Goal: Contribute content: Contribute content

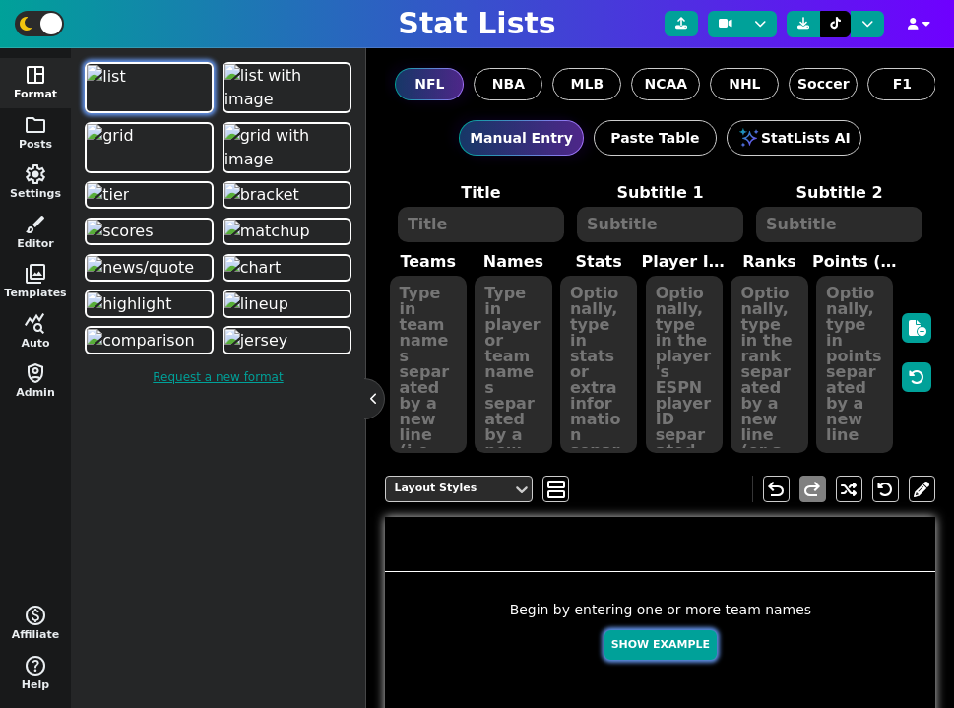
click at [650, 648] on button "Show Example" at bounding box center [661, 645] width 112 height 31
type textarea "Example Post"
type textarea "Random"
type textarea "GB KC DET HOU MIA TB JAX BUF DAL SF"
type textarea "Jordan Love Patrick Mahomes Jared Goff C.J. Stroud Tua Tagovailoa Baker Mayfiel…"
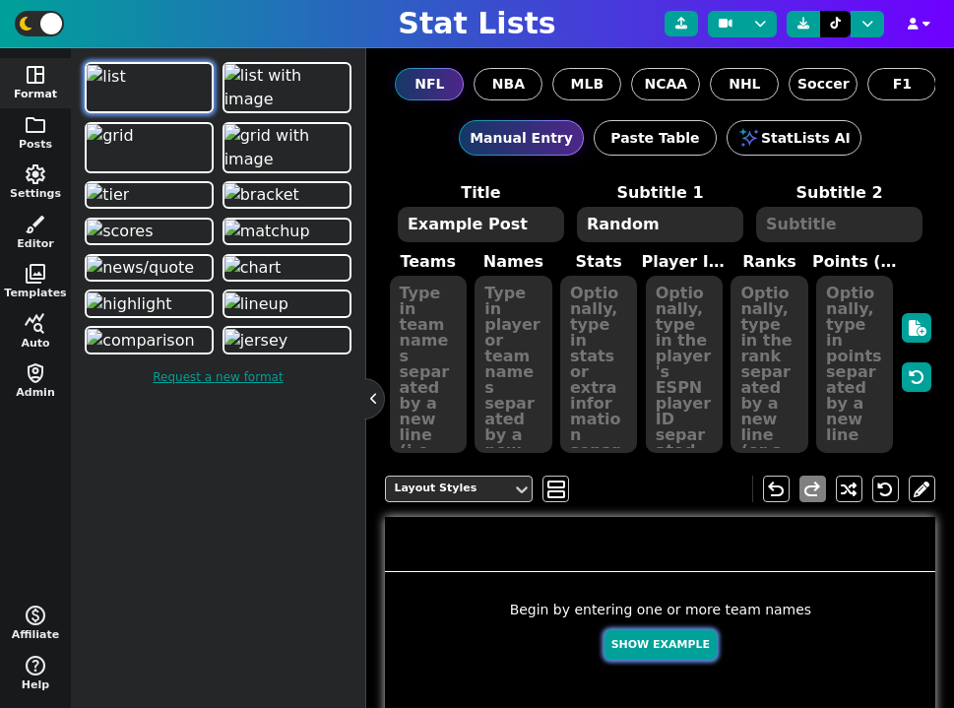
type textarea "595 545 531 526 502 448 384 319 155 153"
type textarea "4036378 3139477 3046779 4432577 4241479 3052587 4360310 3918298 2577417 4361741"
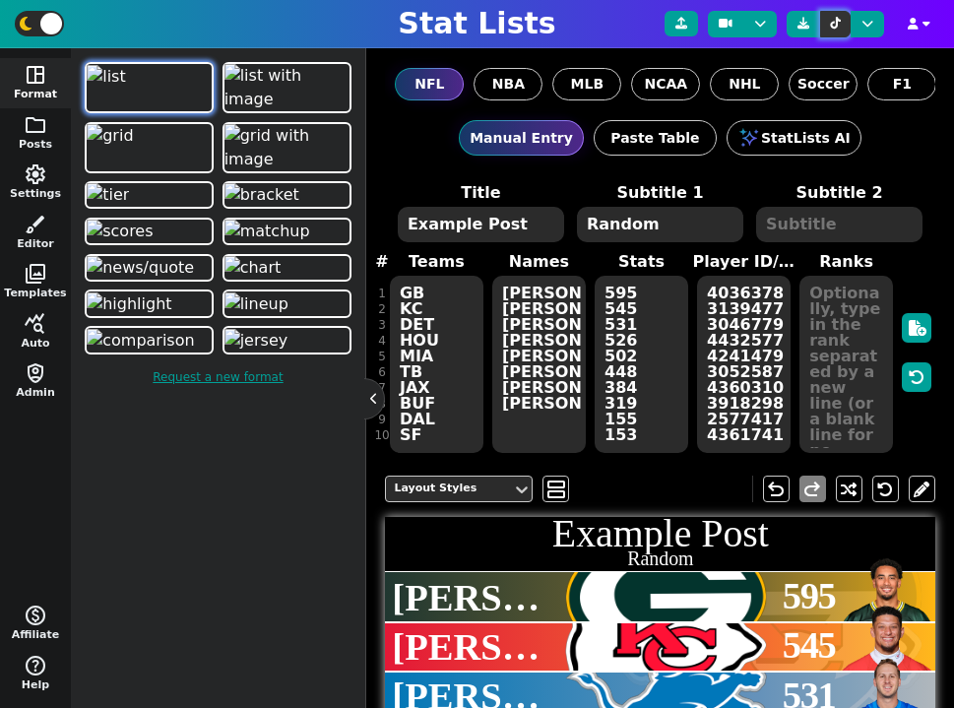
click at [832, 25] on icon at bounding box center [835, 24] width 11 height 12
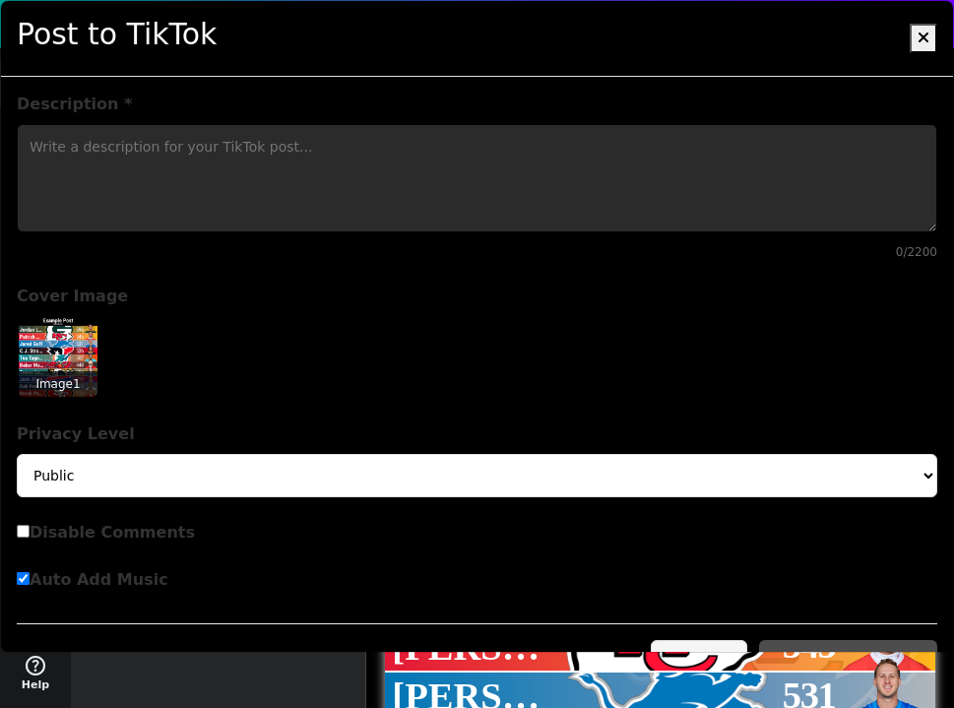
click at [514, 176] on textarea "Description *" at bounding box center [477, 178] width 921 height 108
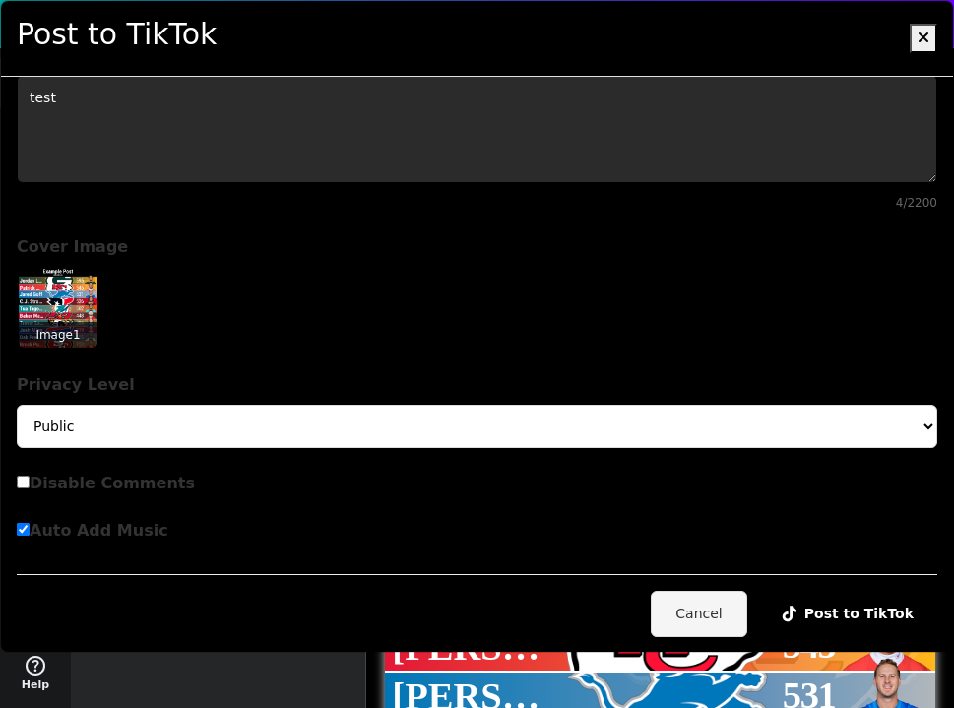
type textarea "test"
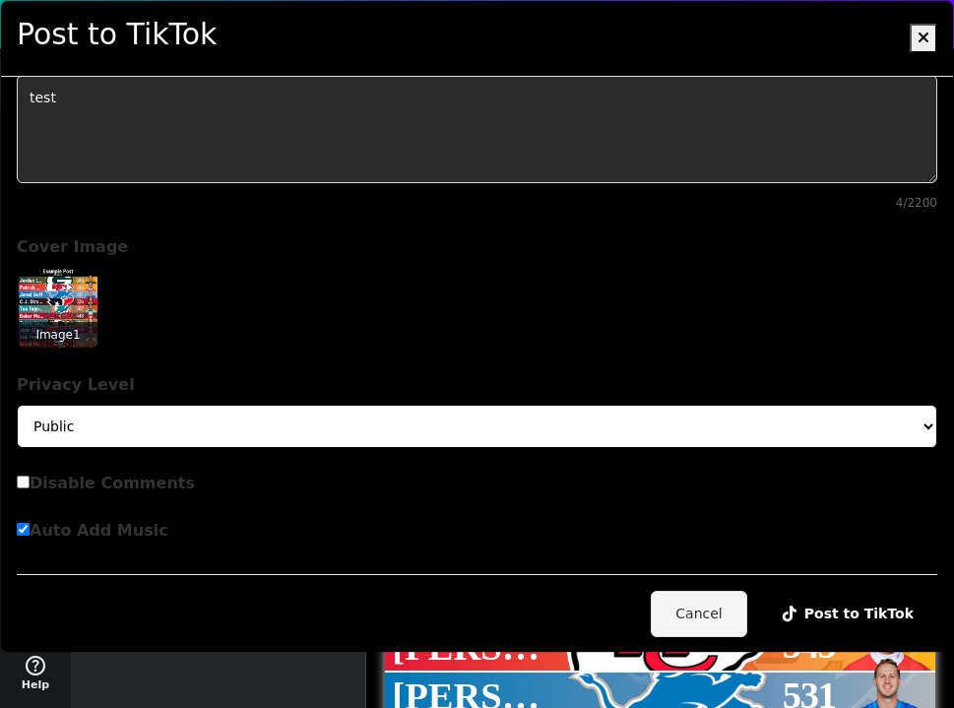
click at [244, 423] on select "Public Friends Only Me" at bounding box center [477, 426] width 921 height 43
select select "SELF_ONLY"
click at [17, 405] on select "Public Friends Only Me" at bounding box center [477, 426] width 921 height 43
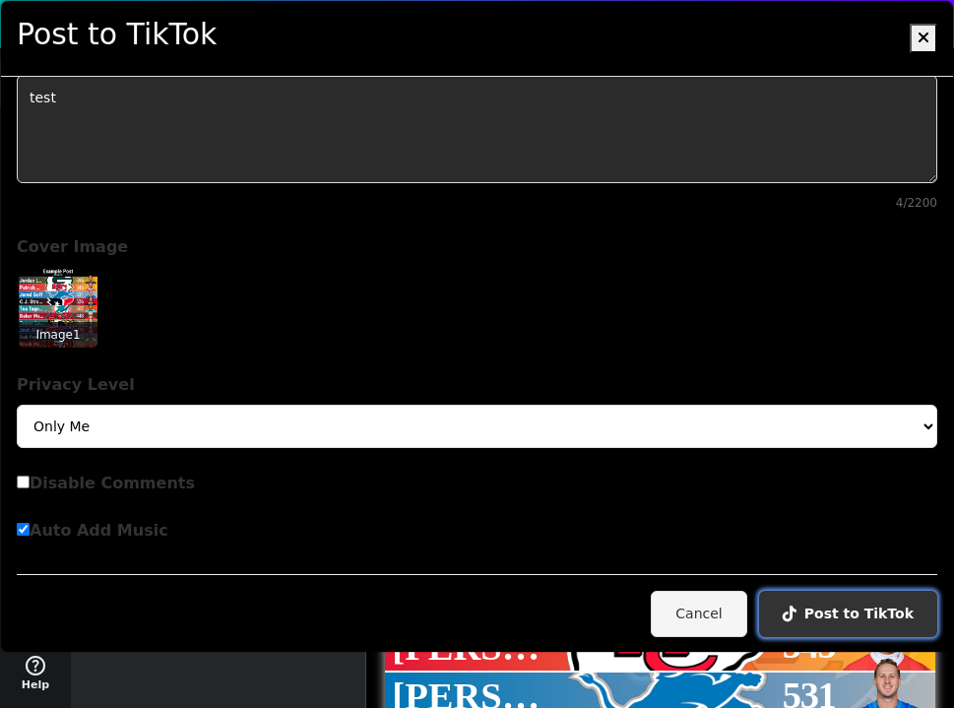
click at [822, 598] on button "Post to TikTok" at bounding box center [848, 614] width 178 height 46
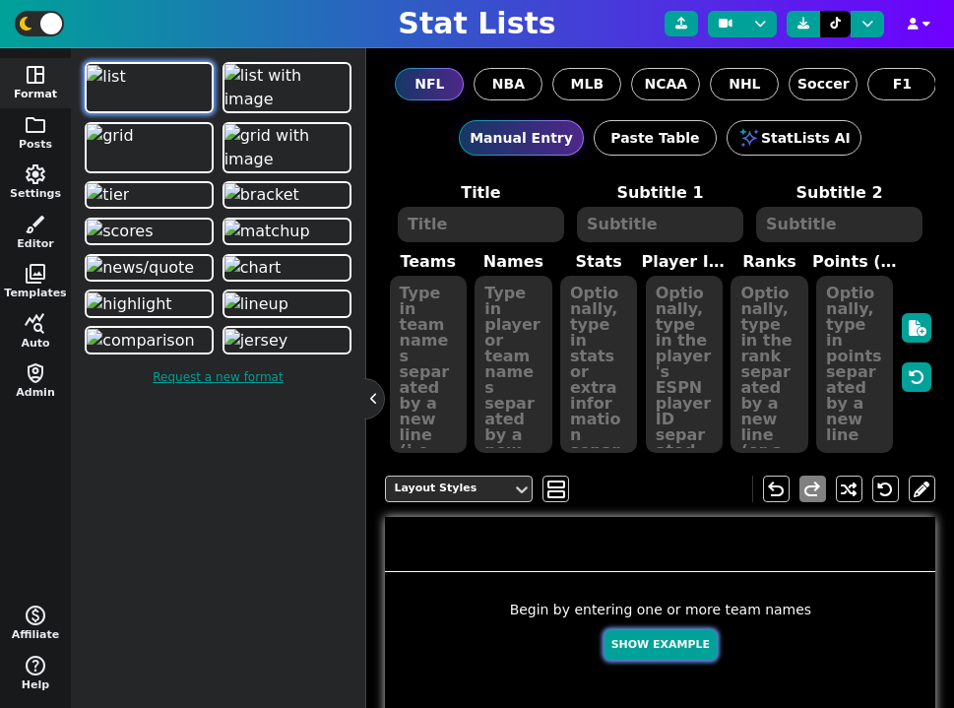
click at [666, 649] on button "Show Example" at bounding box center [661, 645] width 112 height 31
type textarea "Example Post"
type textarea "Random"
type textarea "MIA BUF TB DAL JAX HOU DET SF KC GB"
type textarea "Tua Tagovailoa Josh Allen Baker Mayfield Dak Prescott Trevor Lawrence C.J. Stro…"
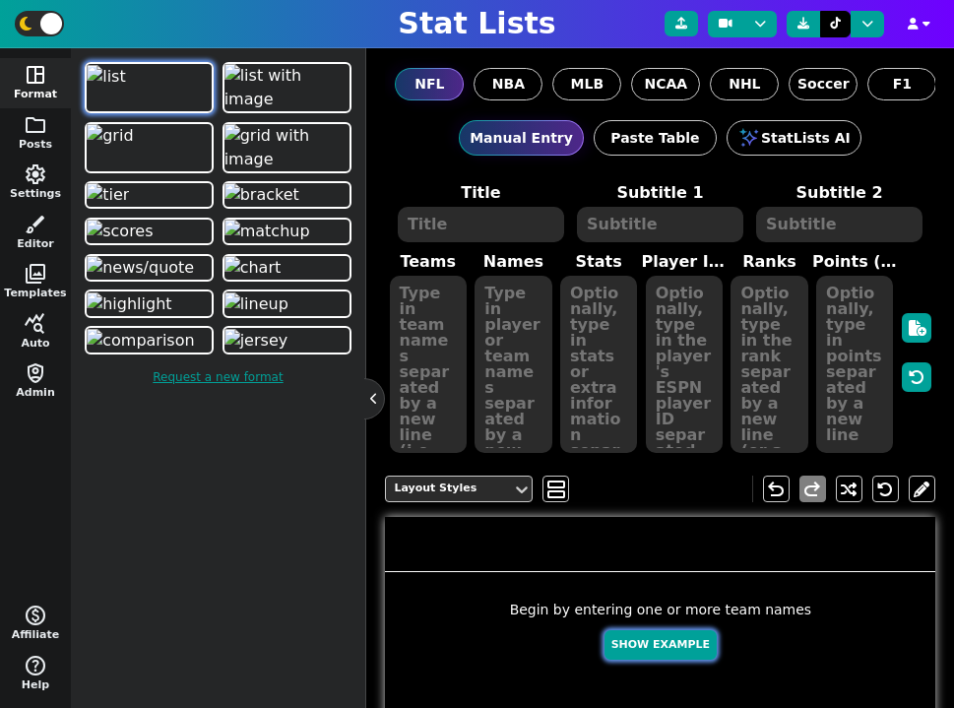
type textarea "670 626 564 535 476 424 329 310 122 115"
type textarea "4241479 3918298 3052587 2577417 4360310 4432577 3046779 4361741 3139477 4036378"
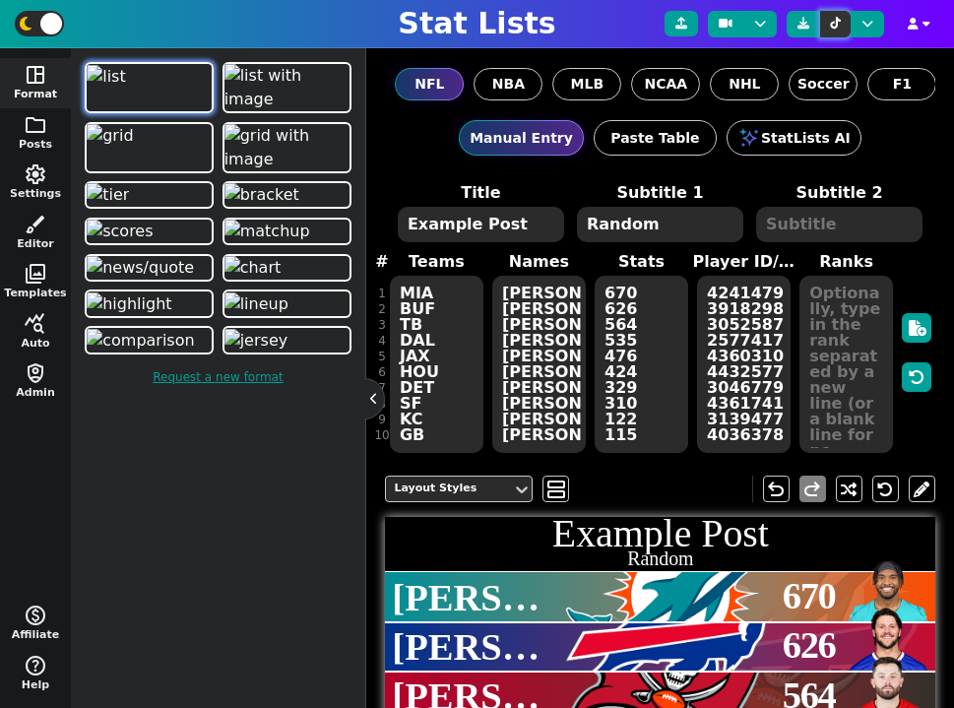
click at [837, 31] on button at bounding box center [835, 24] width 31 height 27
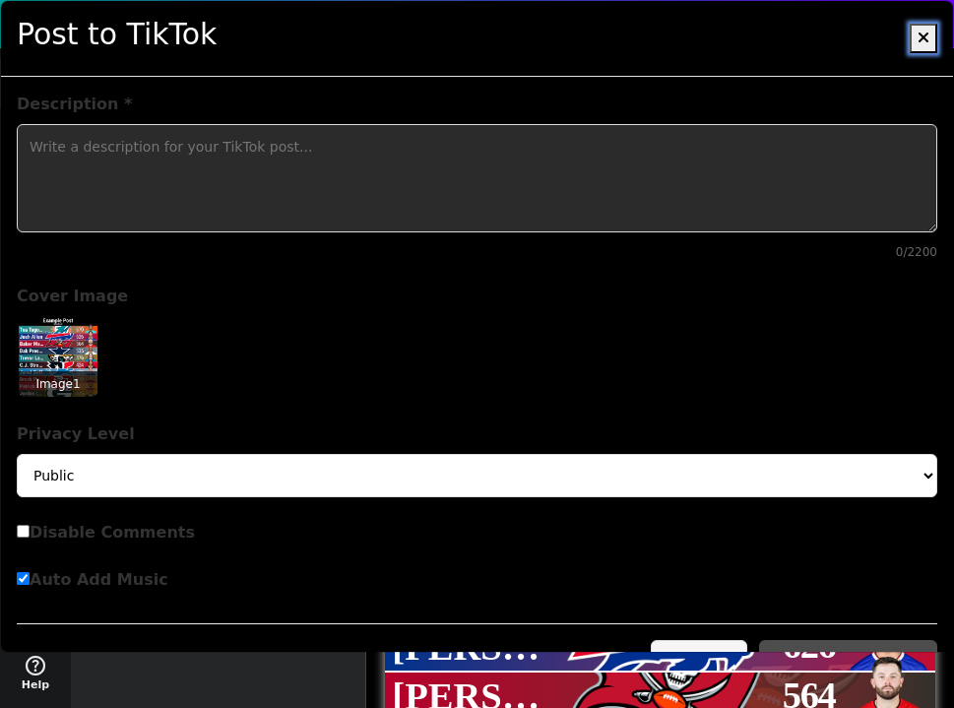
click at [913, 43] on button at bounding box center [924, 39] width 28 height 30
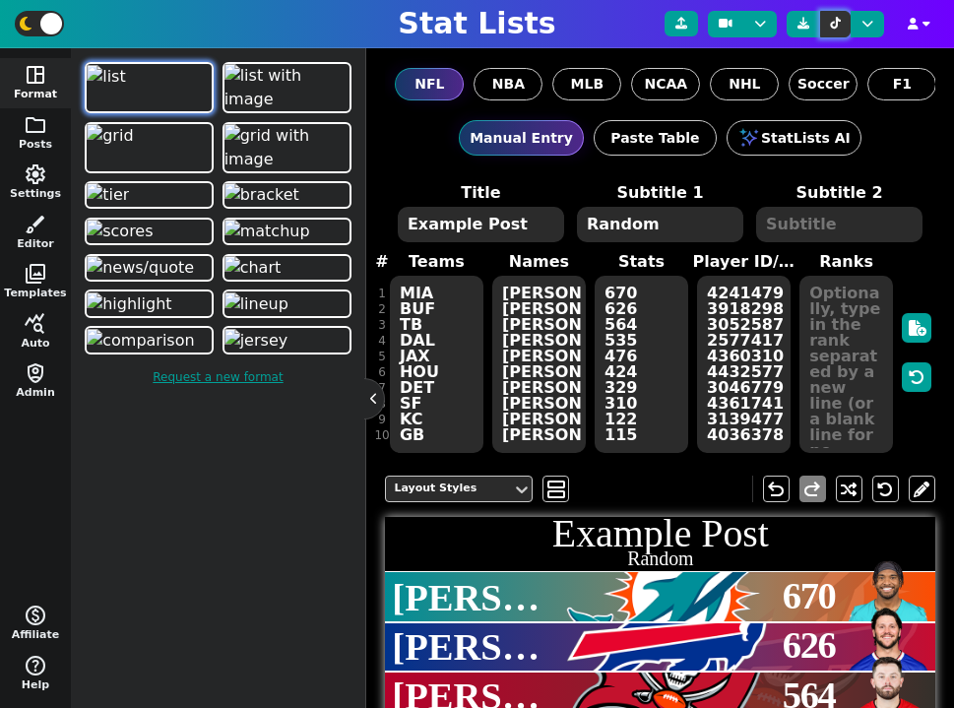
click at [836, 24] on icon at bounding box center [835, 24] width 11 height 12
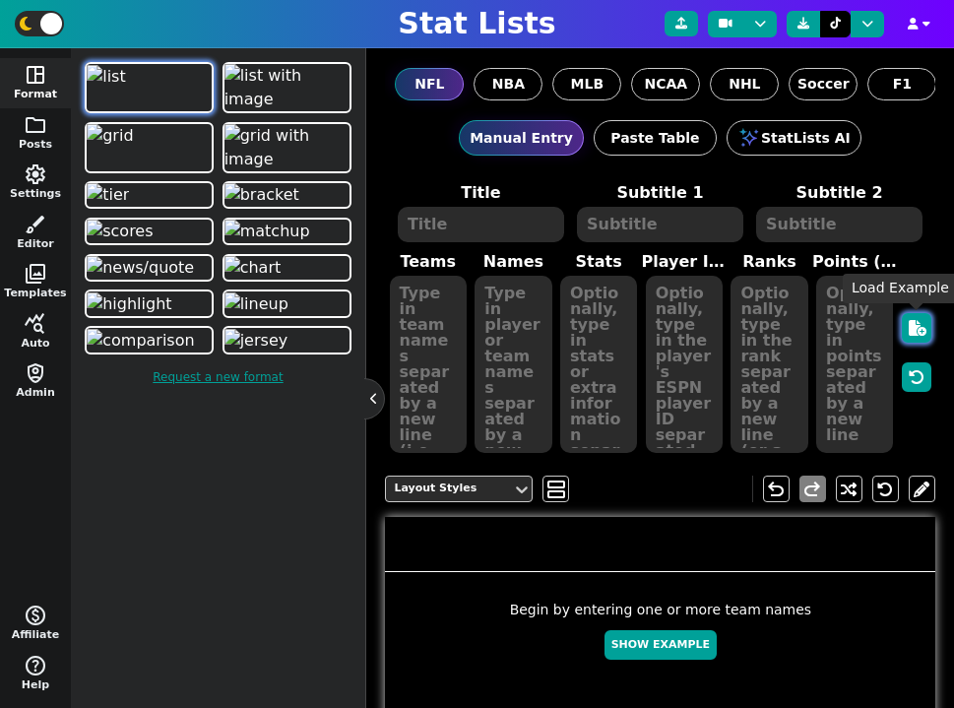
click at [919, 327] on icon "button" at bounding box center [918, 328] width 18 height 16
type textarea "Example Post"
type textarea "Random"
type textarea "DAL MIA GB DET JAX TB [PERSON_NAME] BUF SF"
type textarea "[PERSON_NAME] [PERSON_NAME] [PERSON_NAME] [PERSON_NAME] [PERSON_NAME] [PERSON_N…"
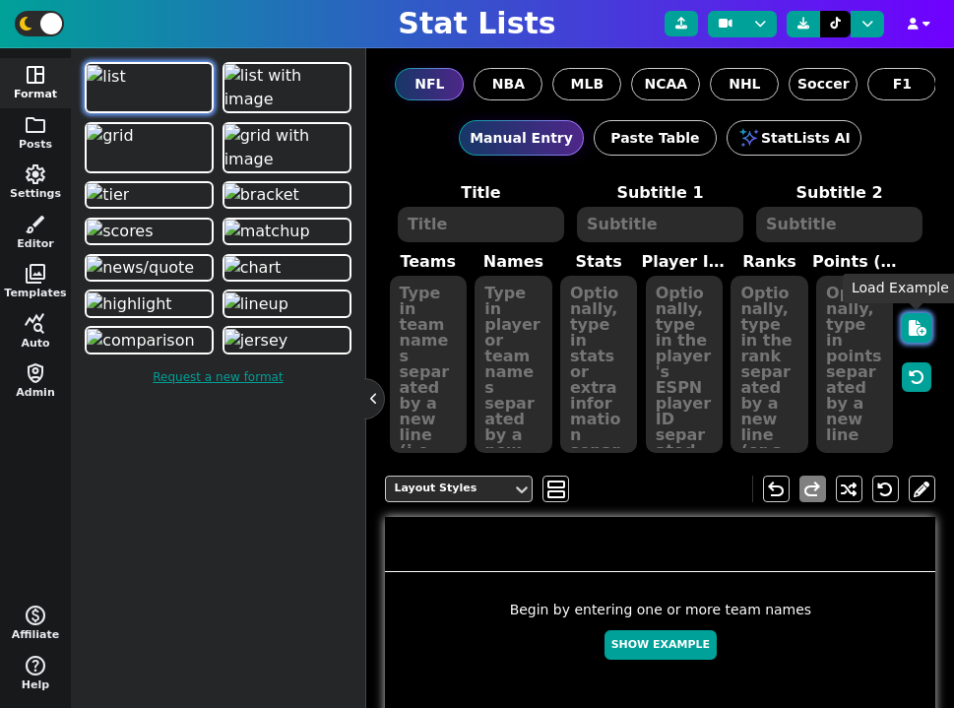
type textarea "639 636 635 606 480 311 208 146 111 108"
type textarea "2577417 4241479 4036378 3046779 4360310 3052587 3139477 4432577 3918298 4361741"
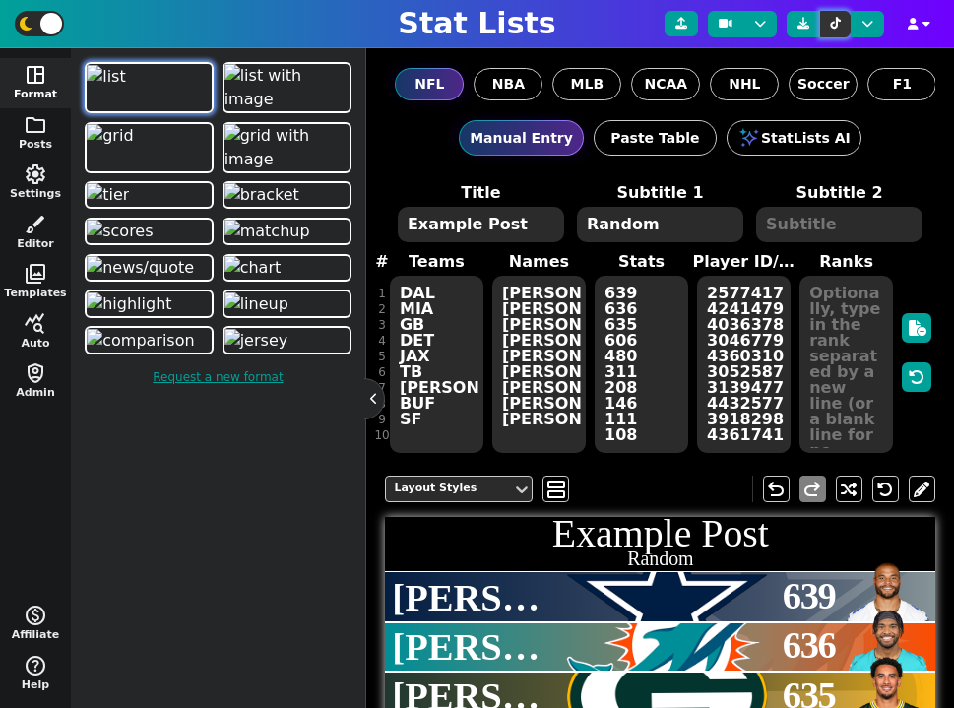
click at [837, 26] on icon at bounding box center [835, 24] width 11 height 12
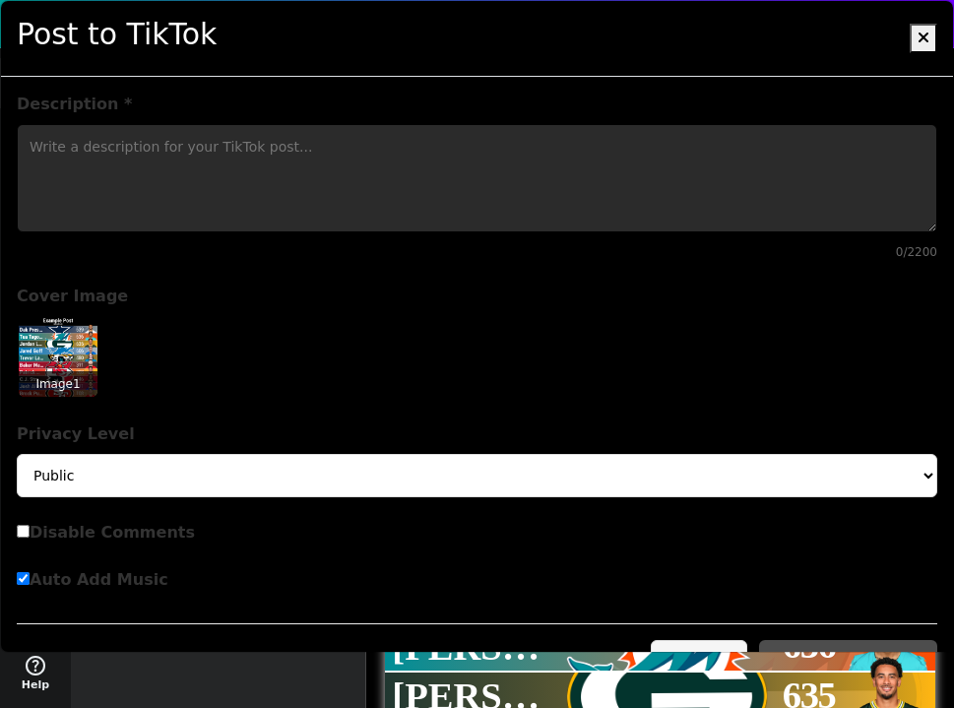
click at [354, 193] on textarea "Description *" at bounding box center [477, 178] width 921 height 108
click at [329, 200] on textarea "t" at bounding box center [477, 178] width 921 height 108
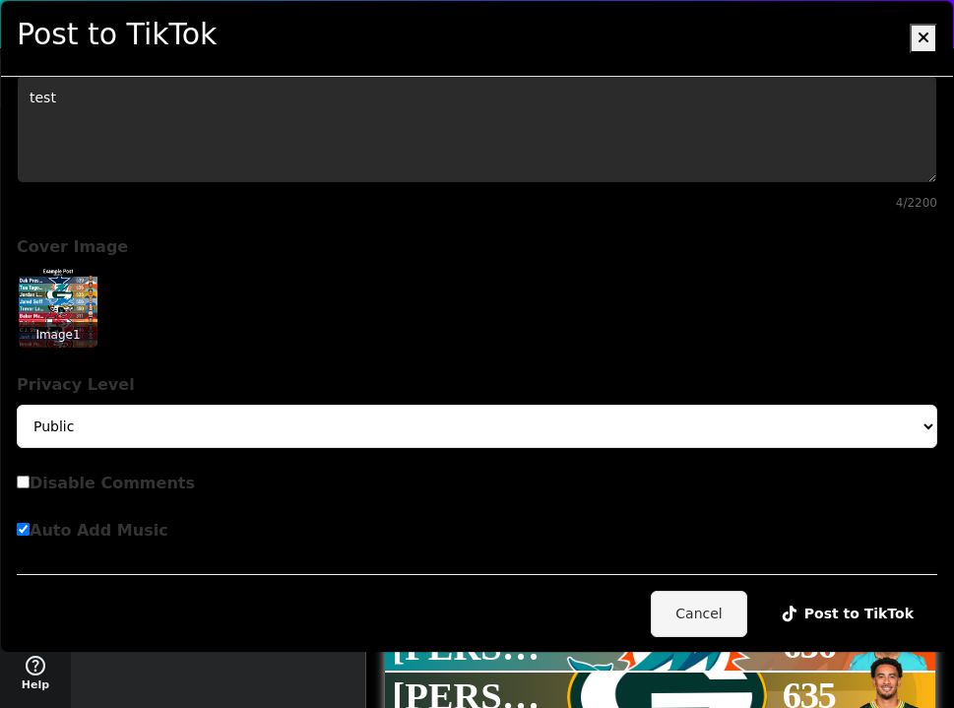
type textarea "test"
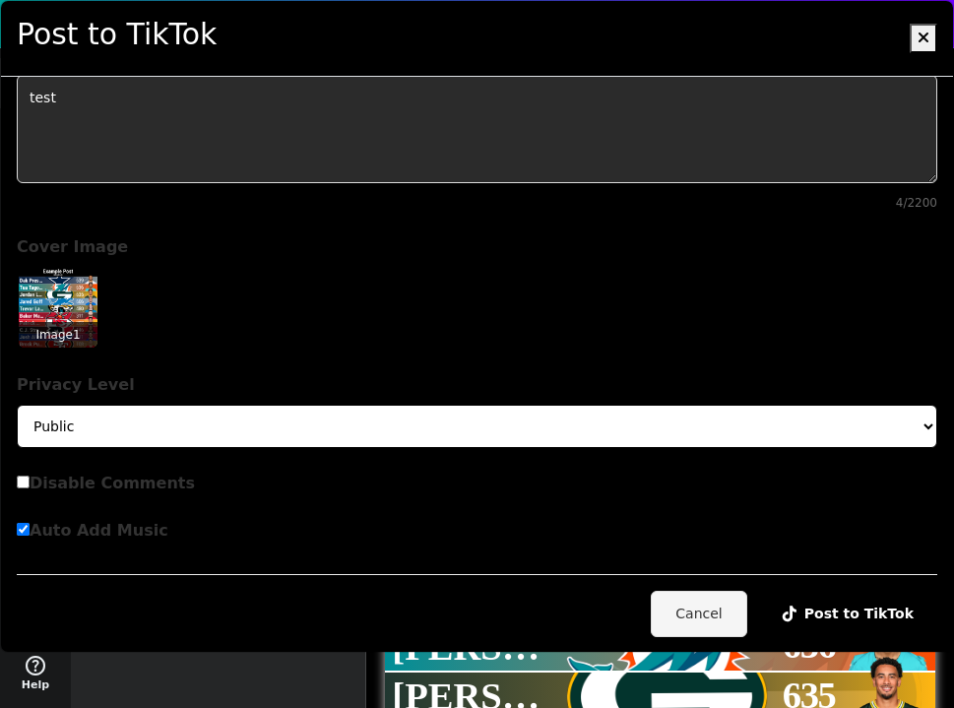
click at [160, 426] on select "Public Friends Only Me" at bounding box center [477, 426] width 921 height 43
select select "SELF_ONLY"
click at [17, 405] on select "Public Friends Only Me" at bounding box center [477, 426] width 921 height 43
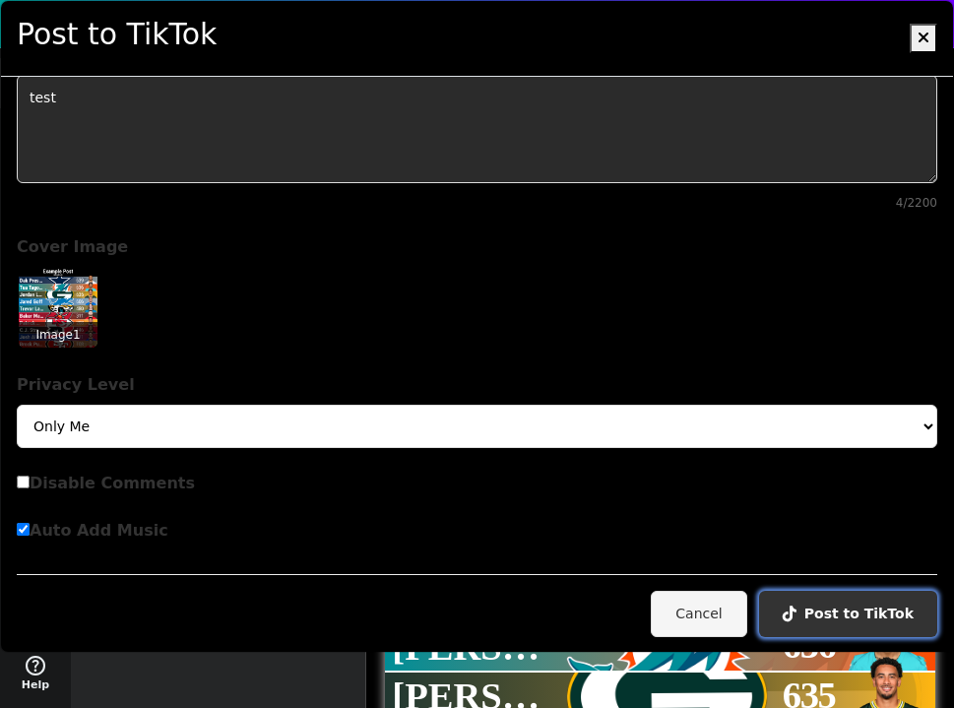
click at [857, 606] on button "Post to TikTok" at bounding box center [848, 614] width 178 height 46
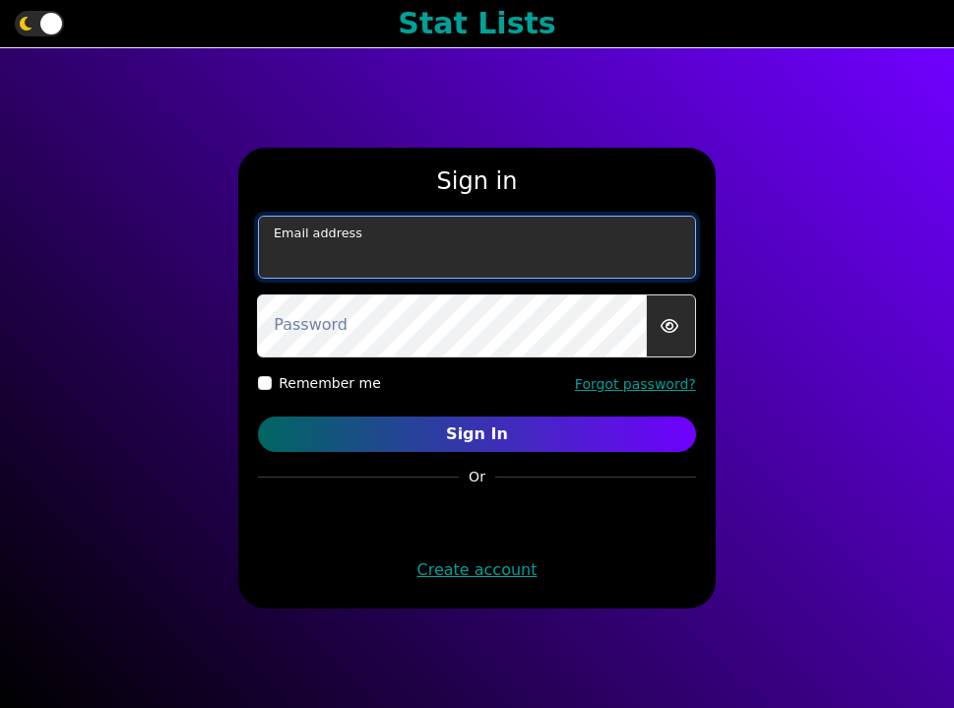
click at [421, 252] on input "email" at bounding box center [477, 247] width 438 height 63
type input "[EMAIL_ADDRESS][DOMAIN_NAME]"
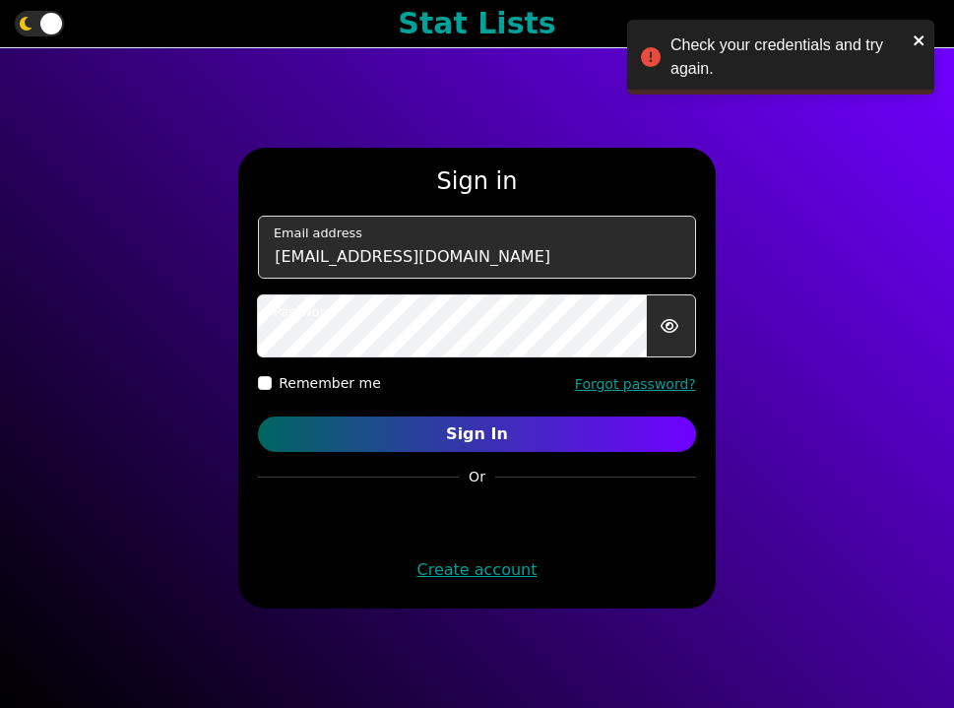
click at [482, 453] on form "Sign in murphygreg6@gmail.com Email address Password Remember me Forgot passwor…" at bounding box center [477, 377] width 438 height 421
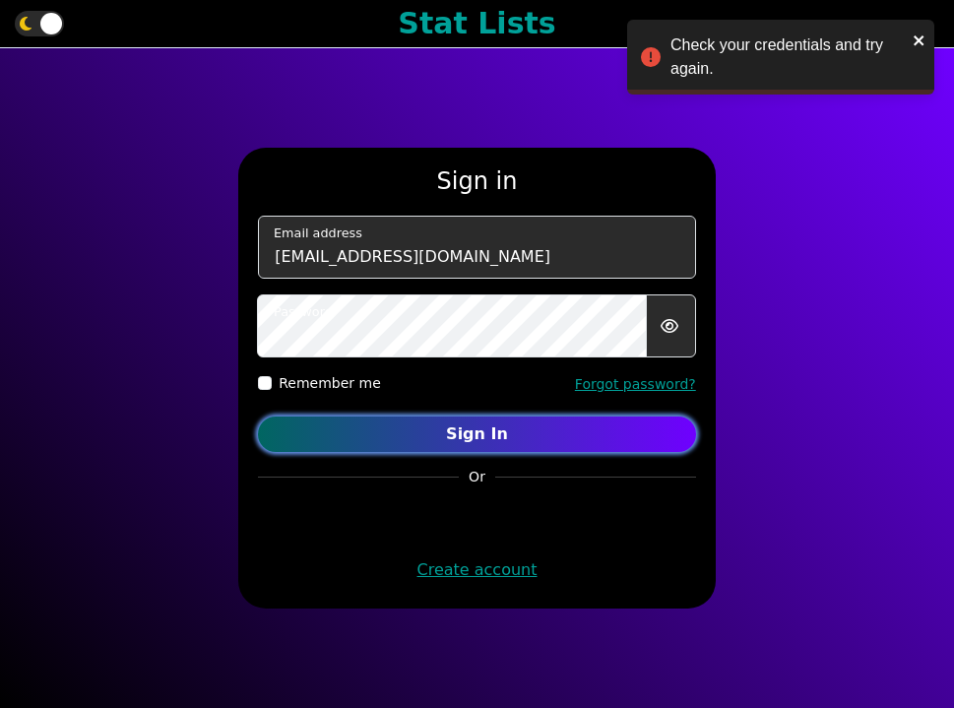
click at [493, 440] on button "Sign In" at bounding box center [477, 433] width 438 height 35
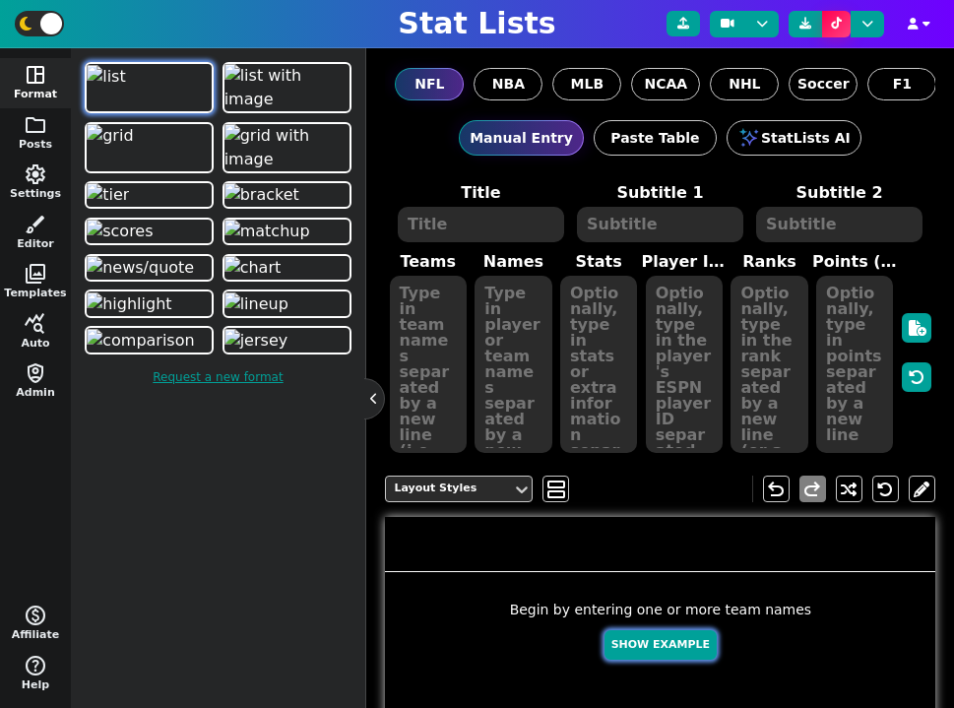
click at [672, 644] on button "Show Example" at bounding box center [661, 645] width 112 height 31
type textarea "Example Post"
type textarea "Random"
type textarea "DAL KC SF GB TB BUF [PERSON_NAME] JAX DET"
type textarea "[PERSON_NAME] [PERSON_NAME] [PERSON_NAME] [PERSON_NAME] [PERSON_NAME] [PERSON_N…"
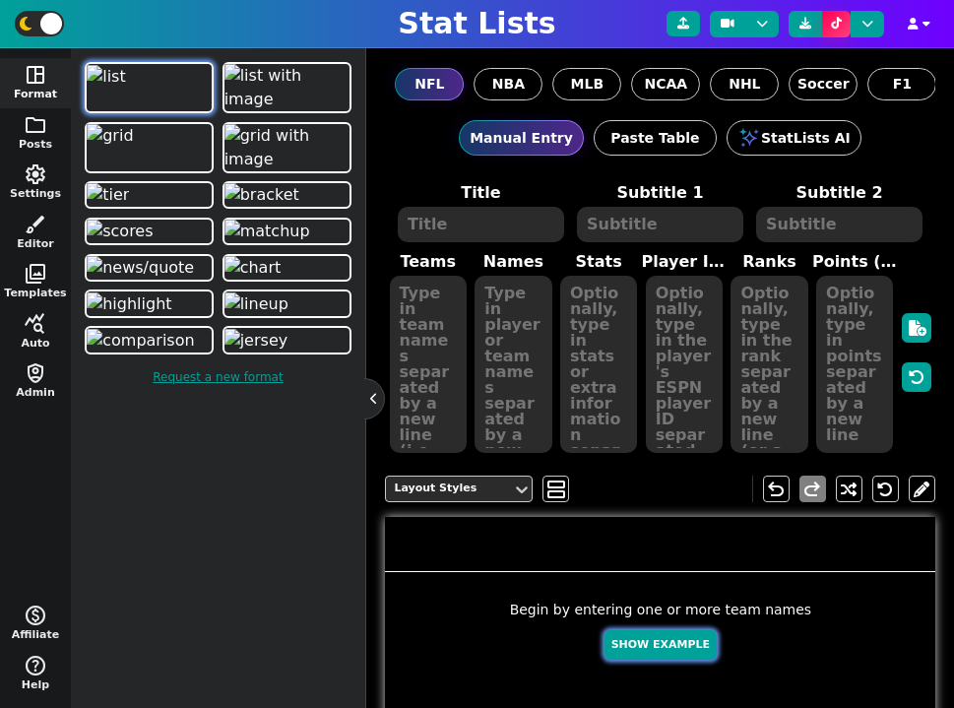
type textarea "619 561 558 532 454 292 274 159 135 123"
type textarea "2577417 3139477 4361741 4036378 3052587 3918298 4241479 4432577 4360310 3046779"
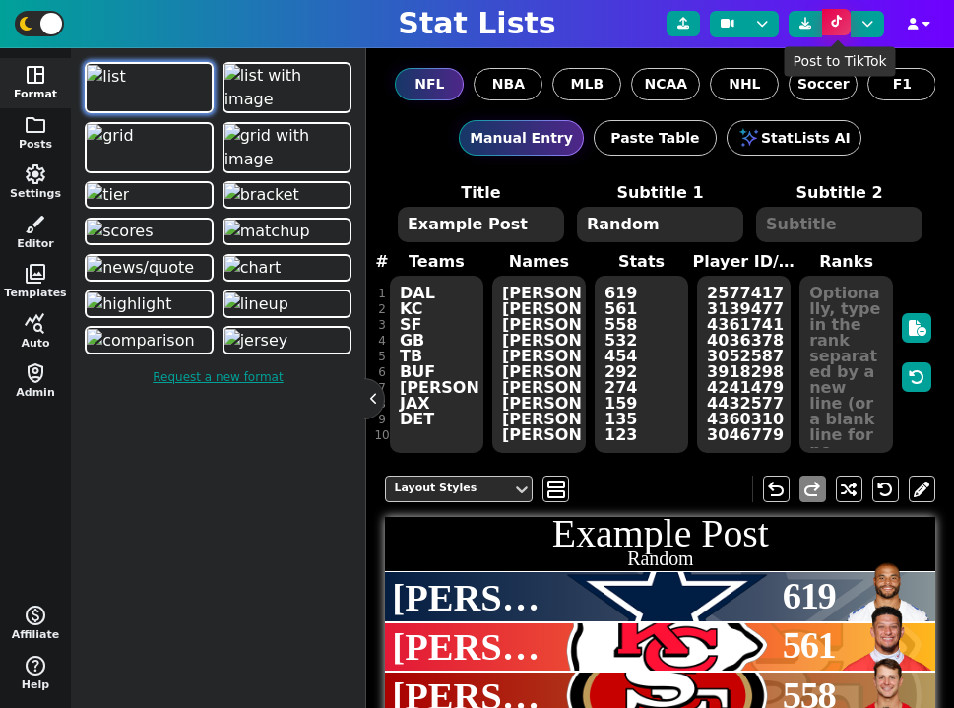
click at [834, 24] on icon at bounding box center [836, 22] width 11 height 12
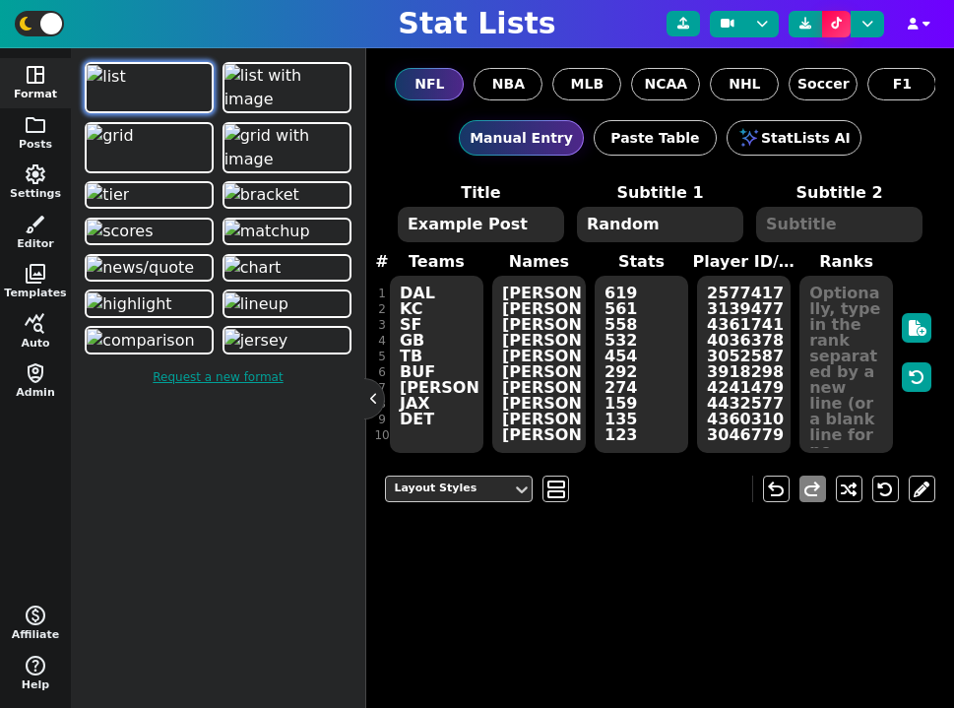
scroll to position [394, 0]
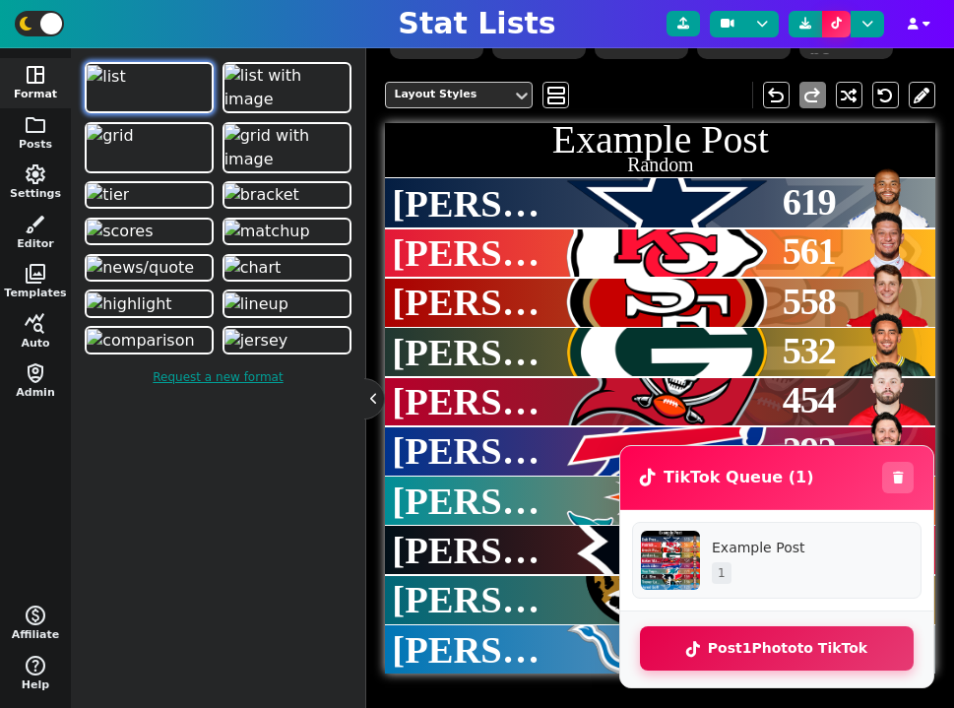
click at [797, 649] on button "Post 1 Photo to TikTok" at bounding box center [777, 648] width 274 height 44
click at [795, 644] on button "Post 1 Photo to TikTok" at bounding box center [777, 648] width 274 height 44
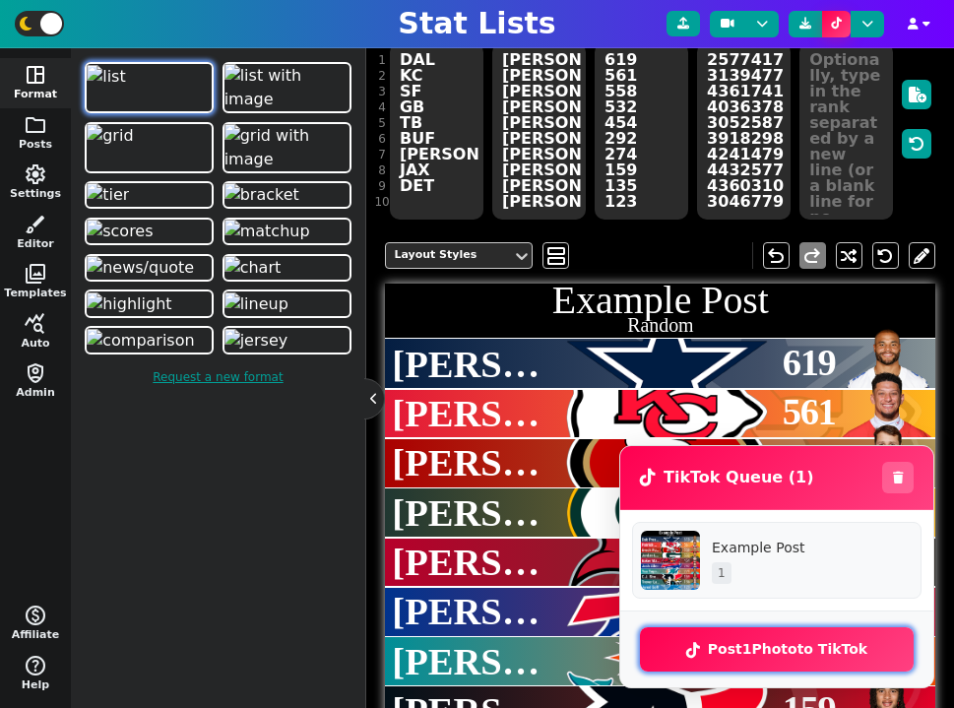
scroll to position [0, 0]
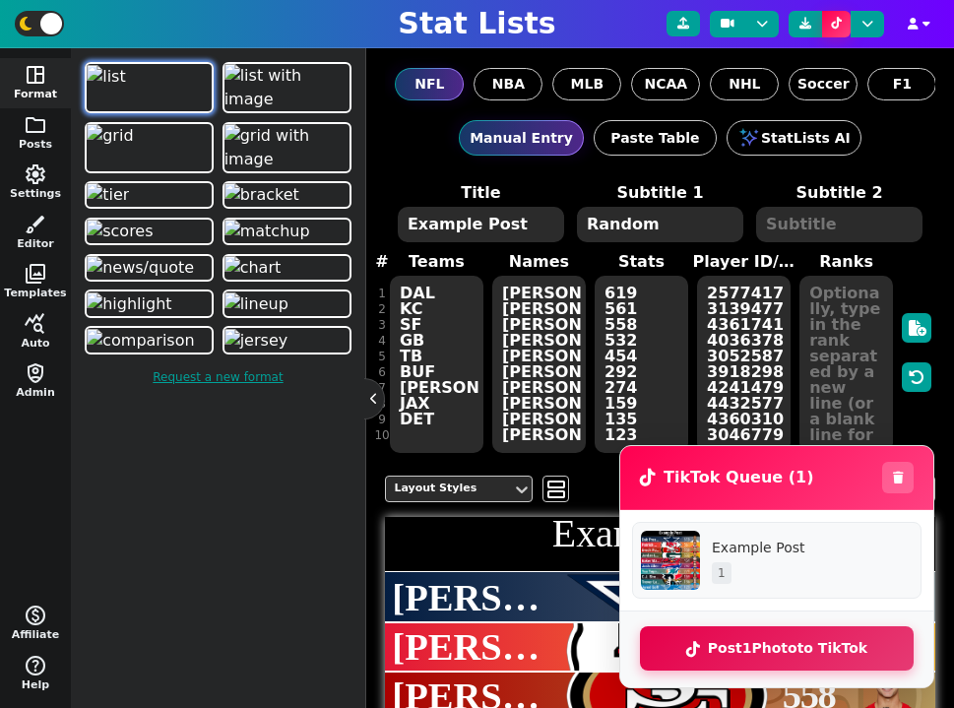
click at [781, 641] on button "Post 1 Photo to TikTok" at bounding box center [777, 648] width 274 height 44
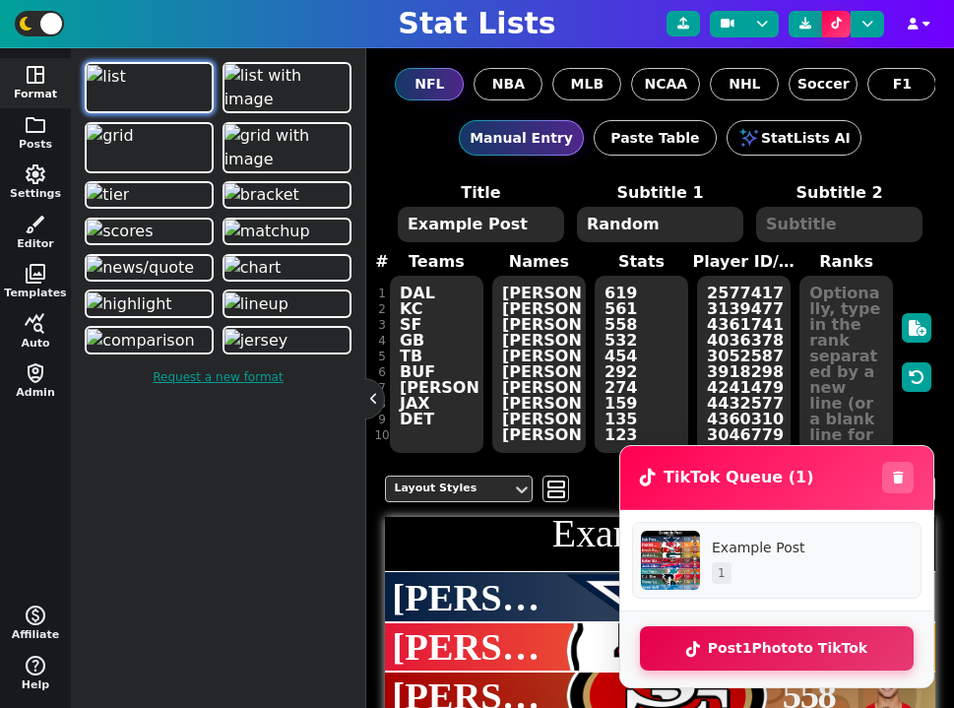
click at [781, 641] on button "Post 1 Photo to TikTok" at bounding box center [777, 648] width 274 height 44
click at [822, 657] on button "Post 1 Photo to TikTok" at bounding box center [777, 648] width 274 height 44
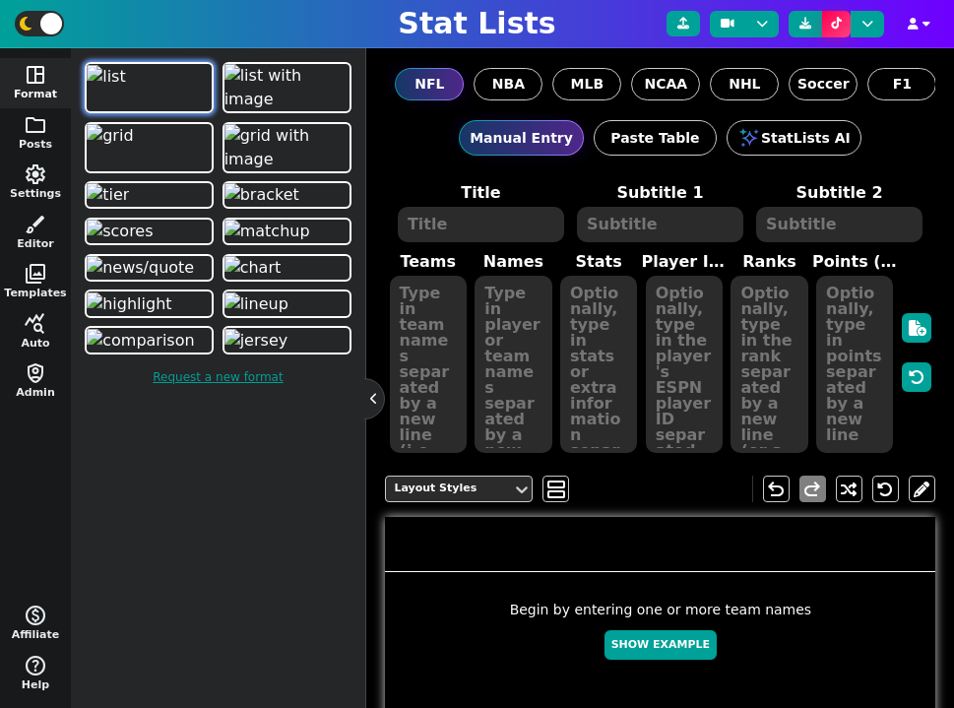
click at [650, 667] on div "Begin by entering one or more team names Show Example" at bounding box center [660, 635] width 550 height 70
click at [664, 654] on button "Show Example" at bounding box center [661, 645] width 112 height 31
type textarea "Example Post"
type textarea "Random"
type textarea "GB DET KC JAX DAL MIA TB [PERSON_NAME] BUF"
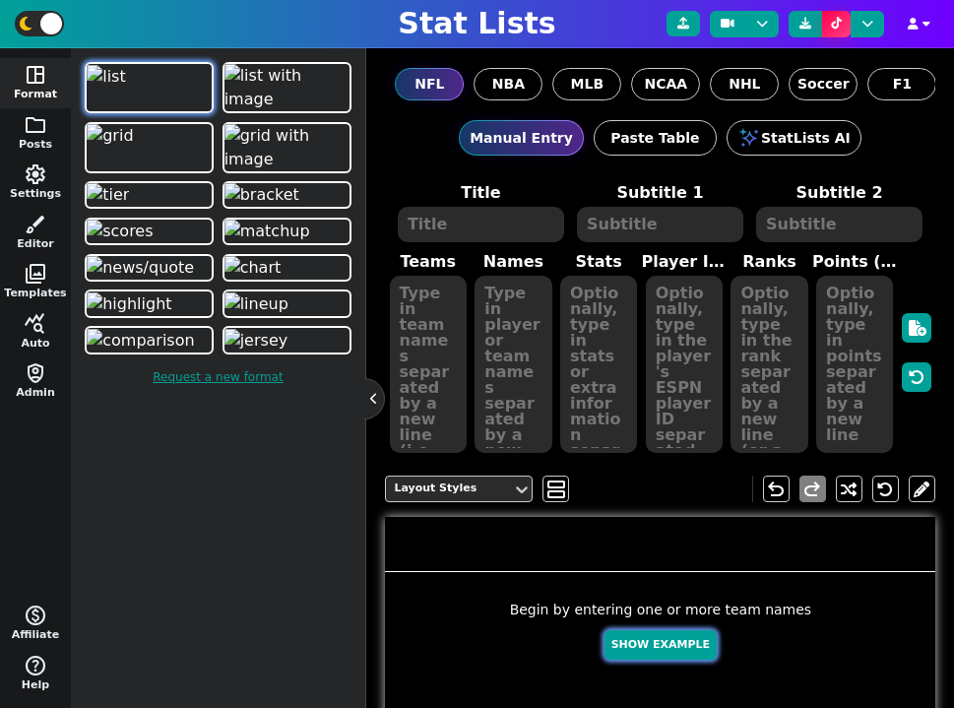
type textarea "[PERSON_NAME] [PERSON_NAME] [PERSON_NAME] [PERSON_NAME] [PERSON_NAME] [PERSON_N…"
type textarea "641 587 586 502 313 292 275 194 146 108"
type textarea "4036378 3046779 3139477 4360310 2577417 4241479 3052587 4361741 4432577 3918298"
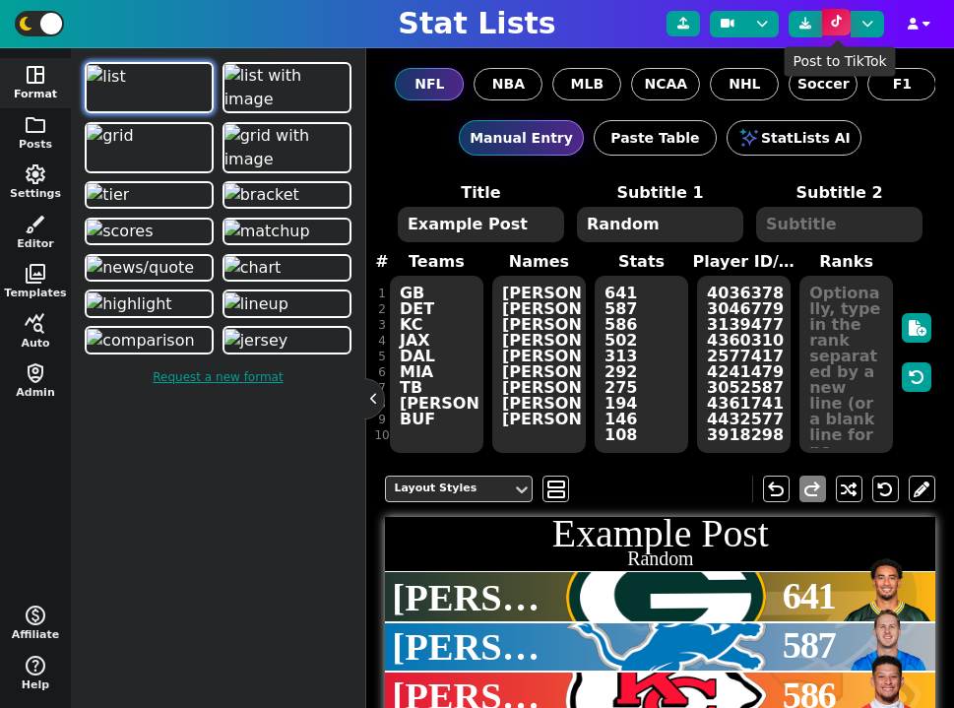
click at [833, 29] on button at bounding box center [836, 22] width 29 height 27
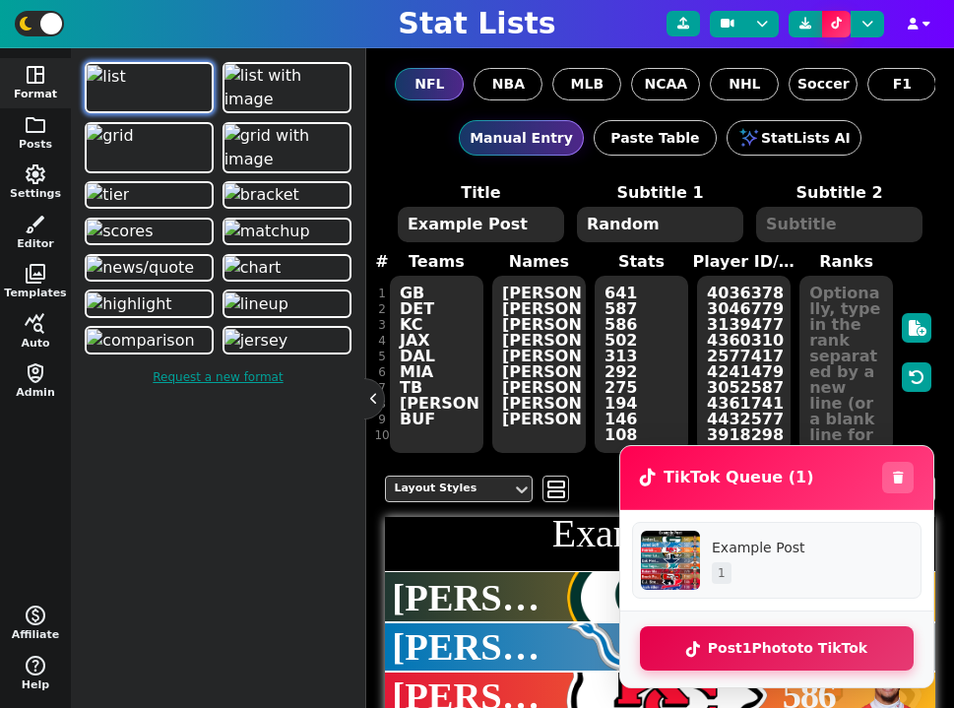
click at [772, 650] on button "Post 1 Photo to TikTok" at bounding box center [777, 648] width 274 height 44
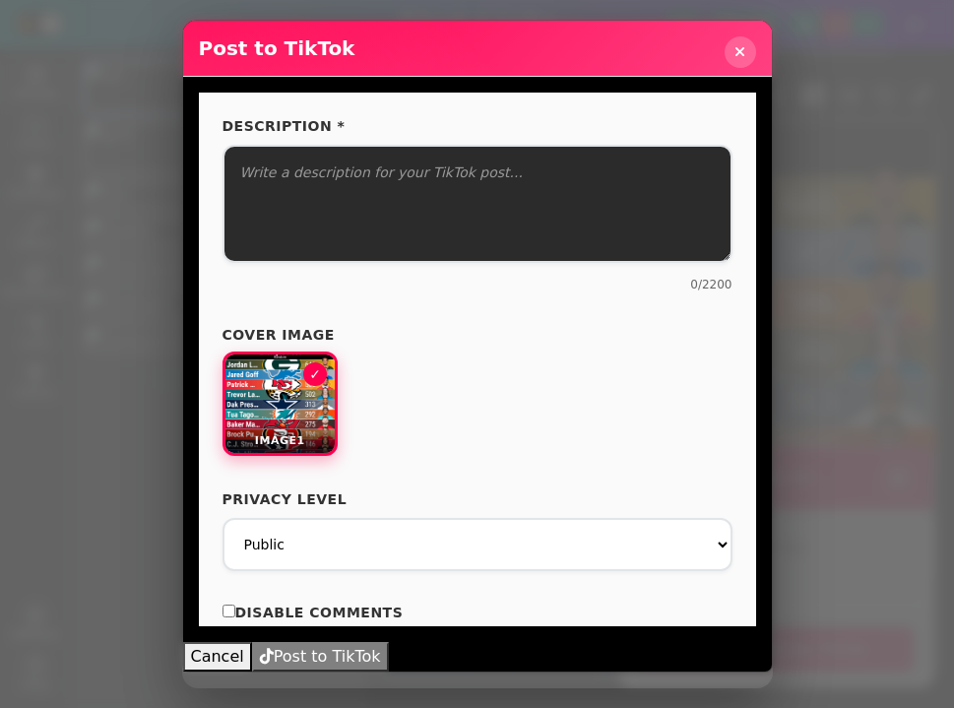
click at [596, 406] on div "Image 1" at bounding box center [478, 405] width 510 height 104
drag, startPoint x: 274, startPoint y: 292, endPoint x: 492, endPoint y: 305, distance: 218.9
click at [488, 305] on div "Description * 0 /2200 Cover Image Image 1 Privacy Level Public Friends Only Me …" at bounding box center [477, 360] width 557 height 534
click at [679, 291] on div "0 /2200" at bounding box center [478, 285] width 510 height 18
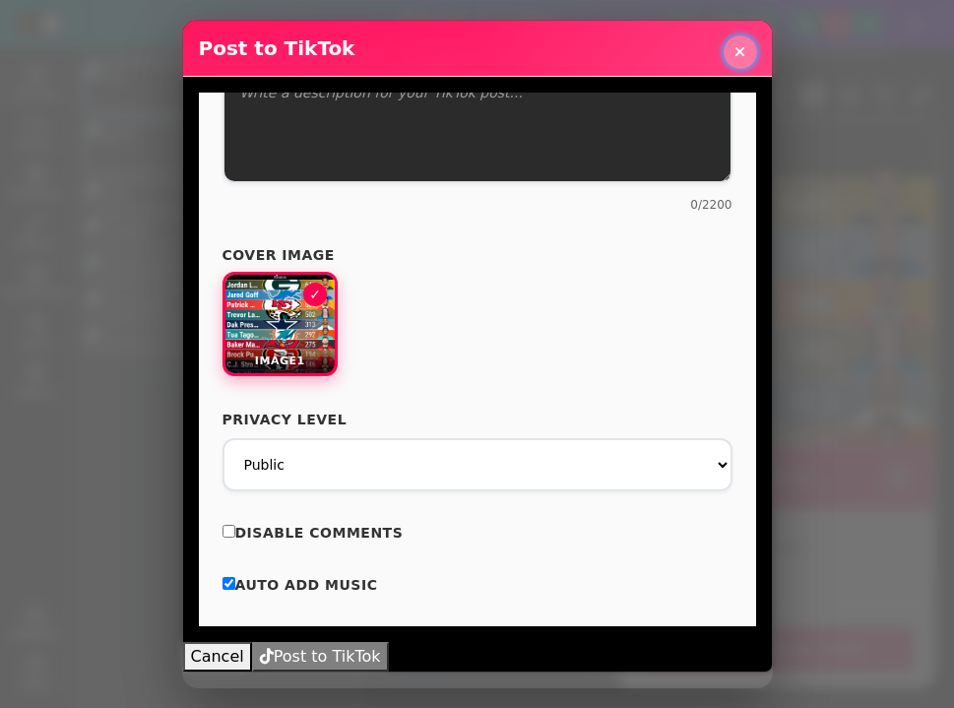
click at [736, 57] on icon at bounding box center [740, 52] width 12 height 15
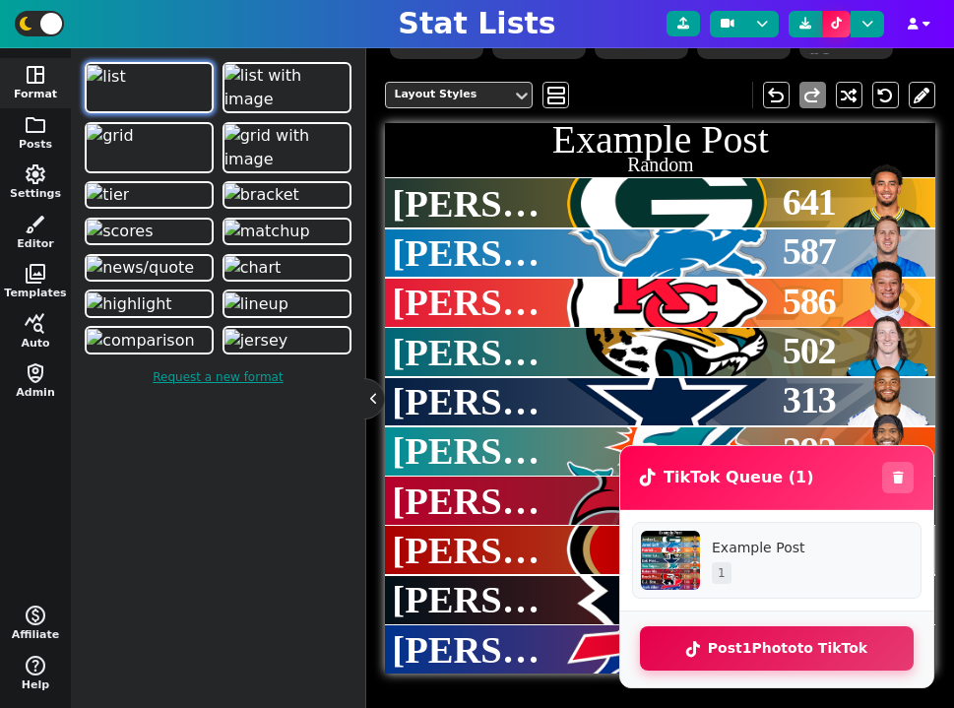
click at [794, 647] on button "Post 1 Photo to TikTok" at bounding box center [777, 648] width 274 height 44
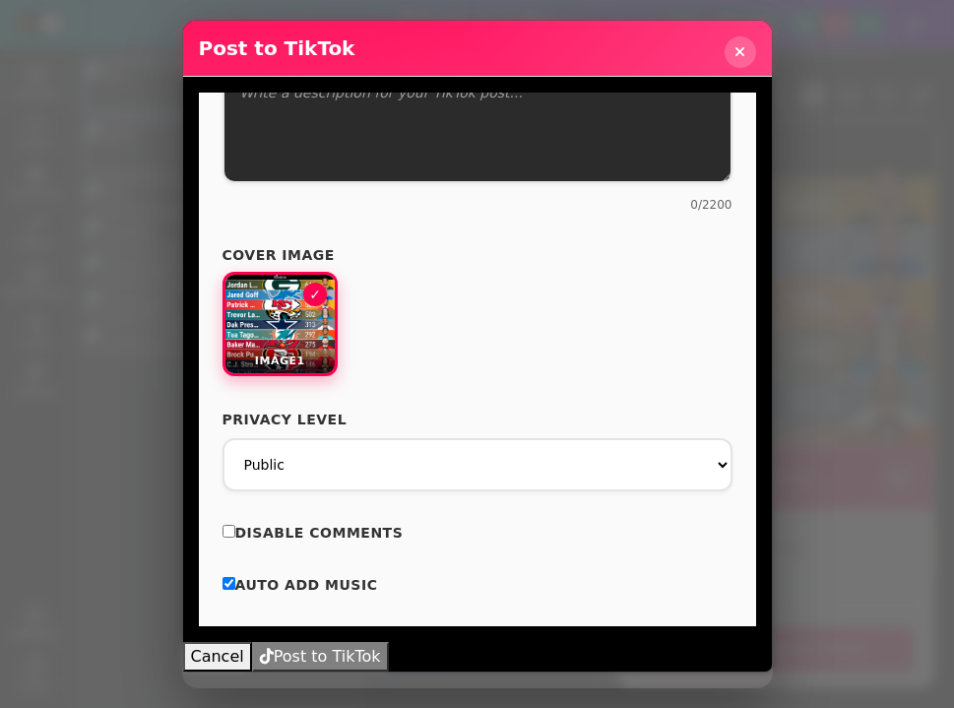
scroll to position [0, 0]
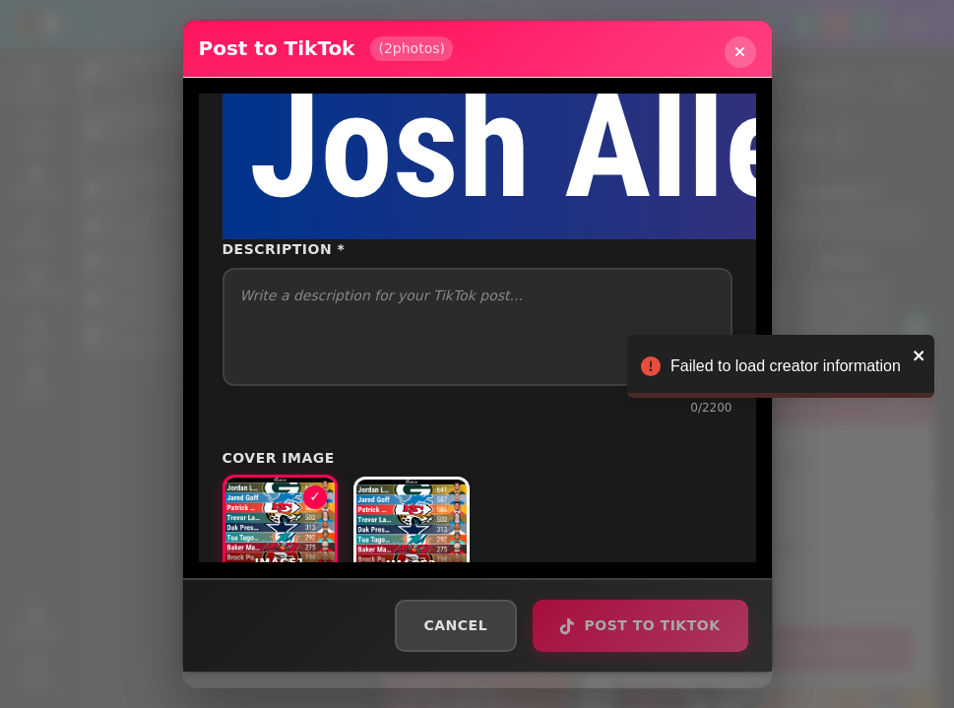
scroll to position [4209, 0]
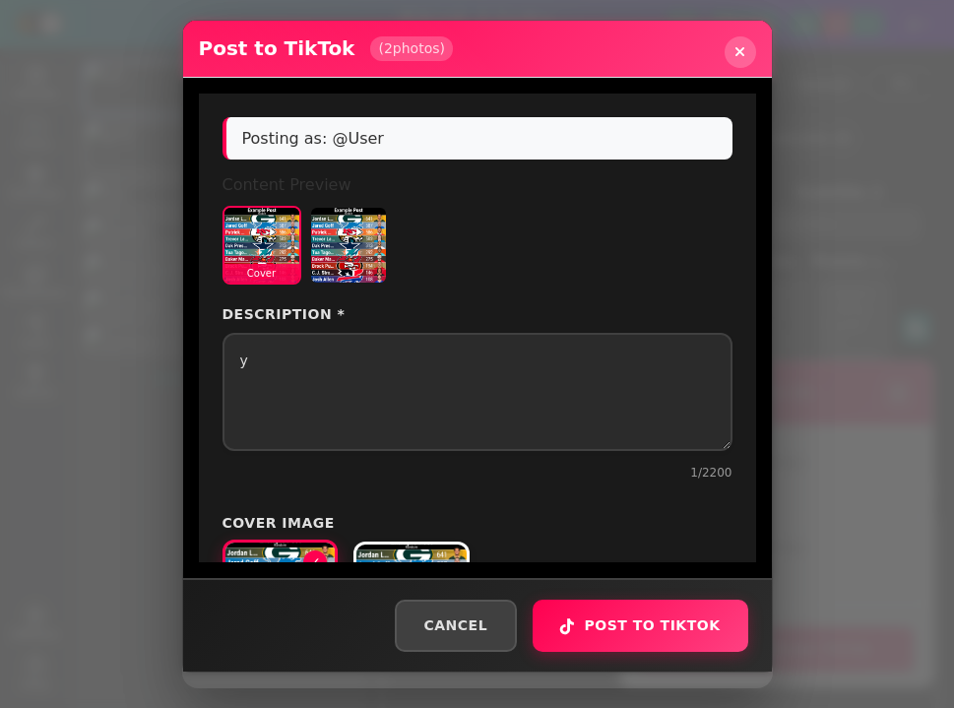
select select "PUBLIC_TO_EVERYONE"
select select "SELF_ONLY"
checkbox input "true"
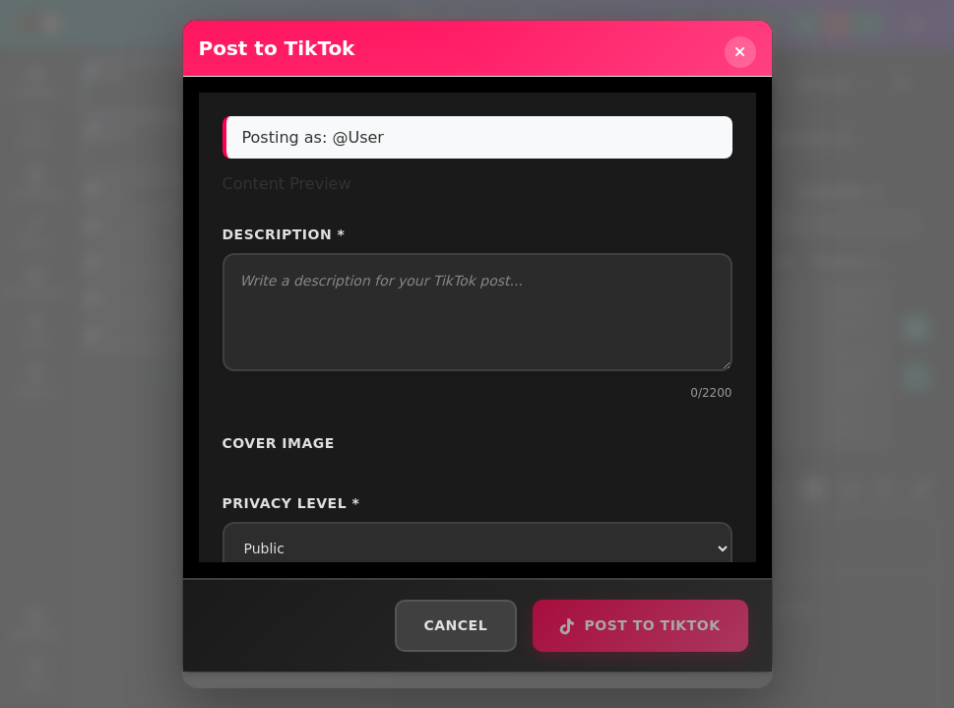
select select "PUBLIC_TO_EVERYONE"
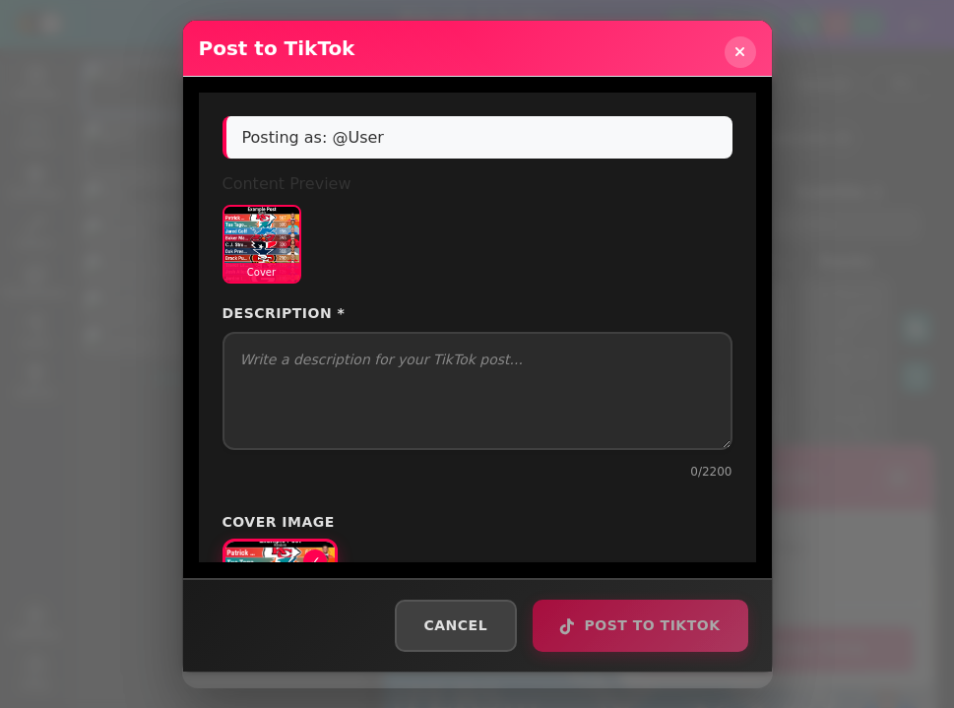
select select "PUBLIC_TO_EVERYONE"
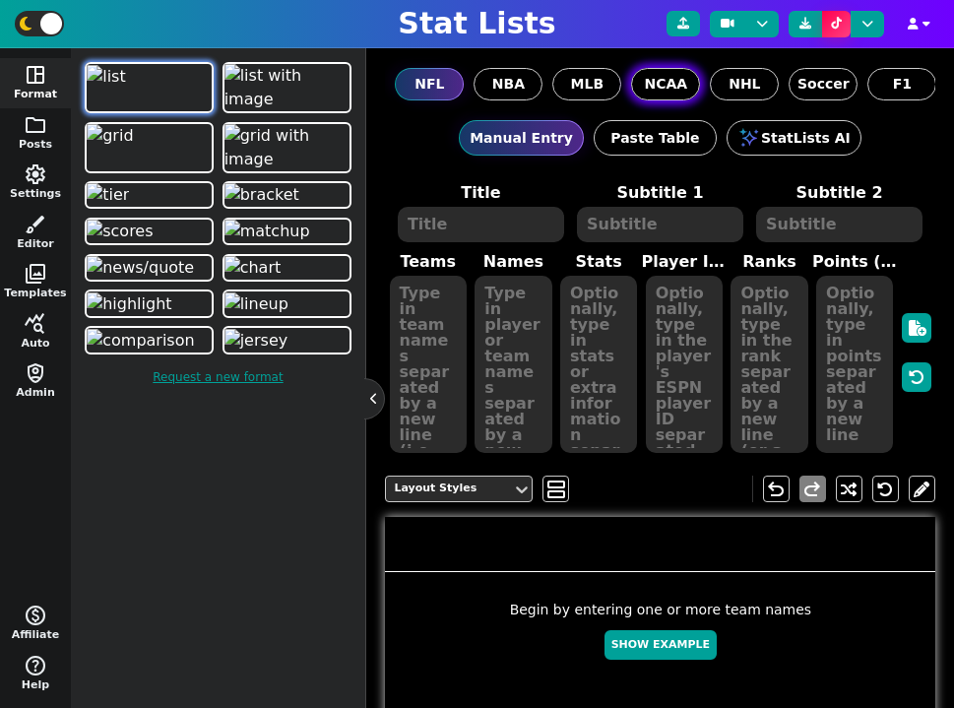
click at [679, 80] on span "NCAA" at bounding box center [666, 84] width 43 height 21
click at [0, 0] on input "NCAA" at bounding box center [0, 0] width 0 height 0
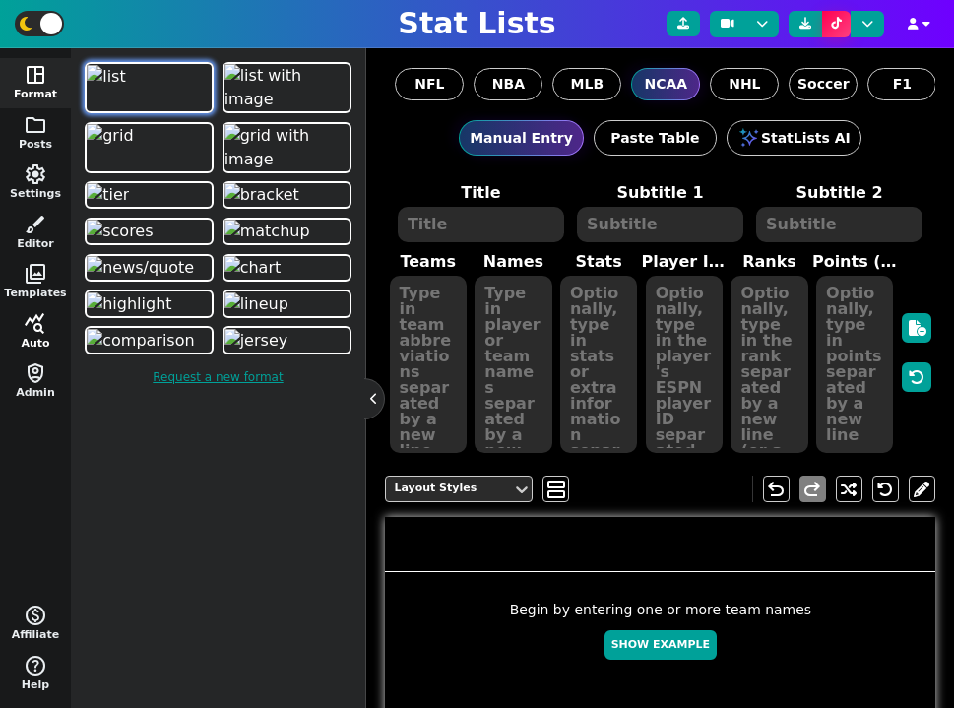
click at [35, 322] on span "query_stats" at bounding box center [36, 324] width 24 height 24
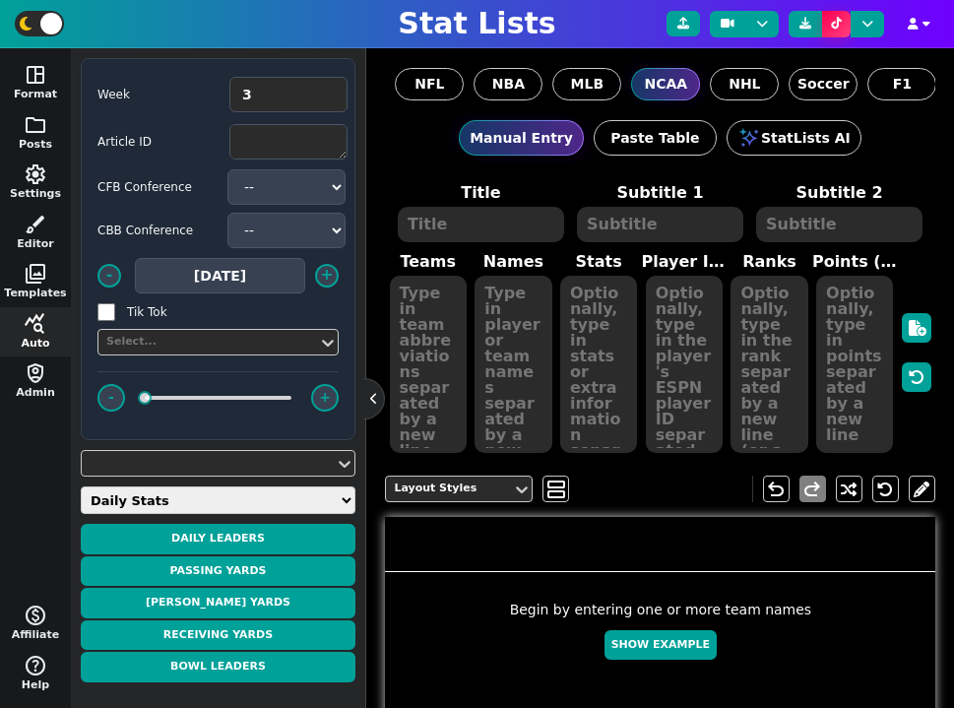
click at [223, 487] on select "Daily Stats QB Stats RB Stats WR Stats TE Stats IDP Stats Other Stats Team Stat…" at bounding box center [218, 500] width 275 height 28
select select "other"
click at [81, 486] on select "Daily Stats QB Stats RB Stats WR Stats TE Stats IDP Stats Other Stats Team Stat…" at bounding box center [218, 500] width 275 height 28
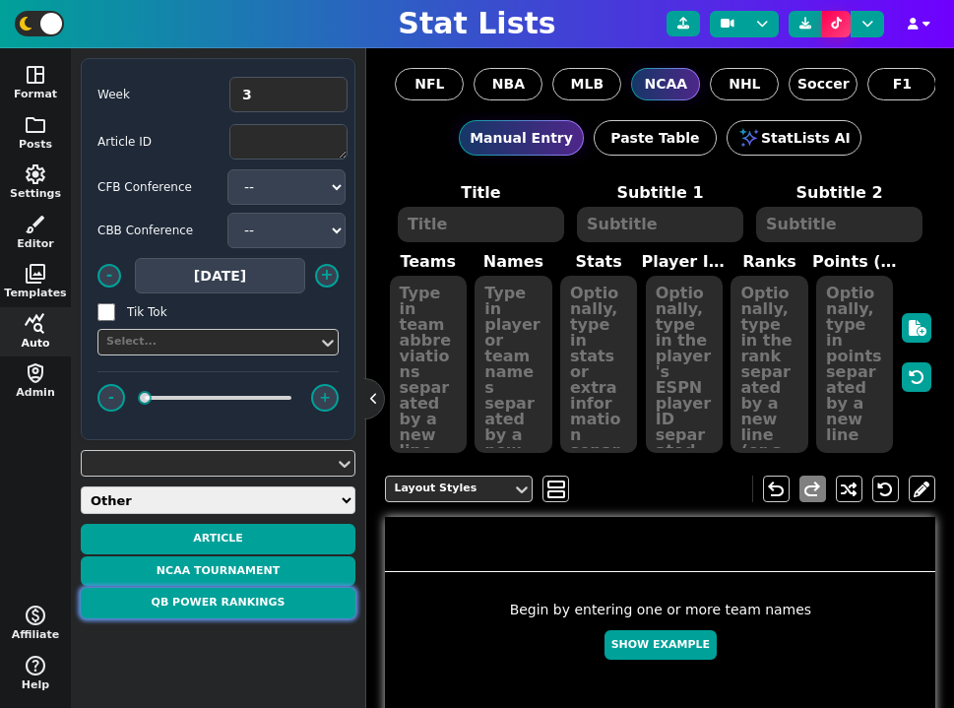
click at [238, 597] on button "QB Power Rankings" at bounding box center [218, 603] width 275 height 31
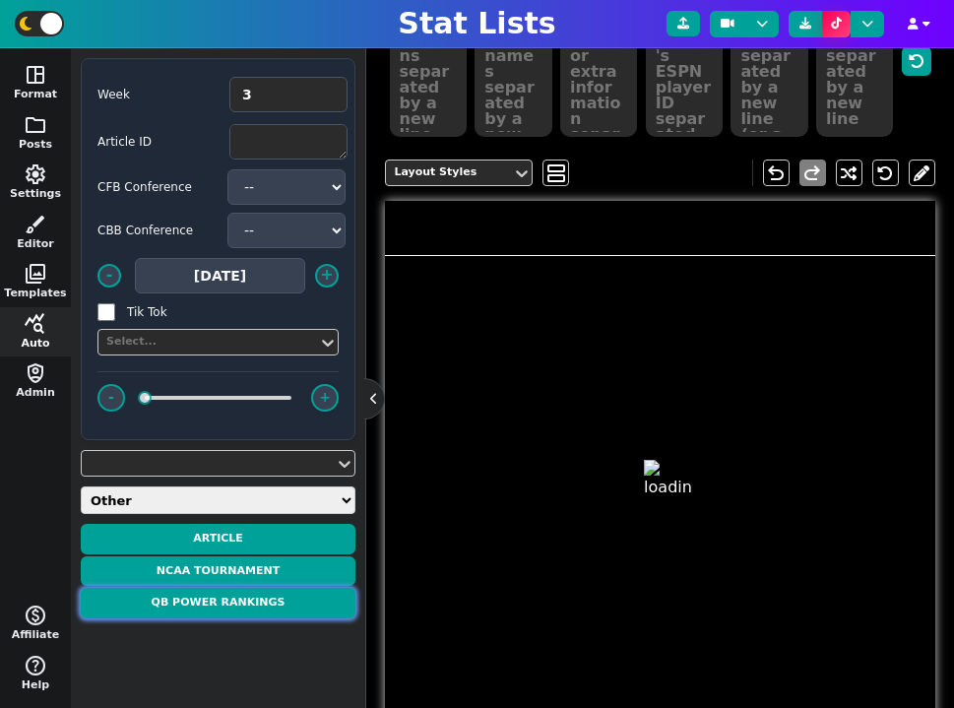
type textarea "QB POWER RANKINGS"
type textarea "According to CBS"
type textarea "Missouri Texas Tech Alabama Oregon Kansas Iowa State Nebraska Ohio State Notre …"
type textarea "21. Beau Pribula 22. Behren Morton 23. Ty Simpson 24. Dante Moore 25. Jalon Dan…"
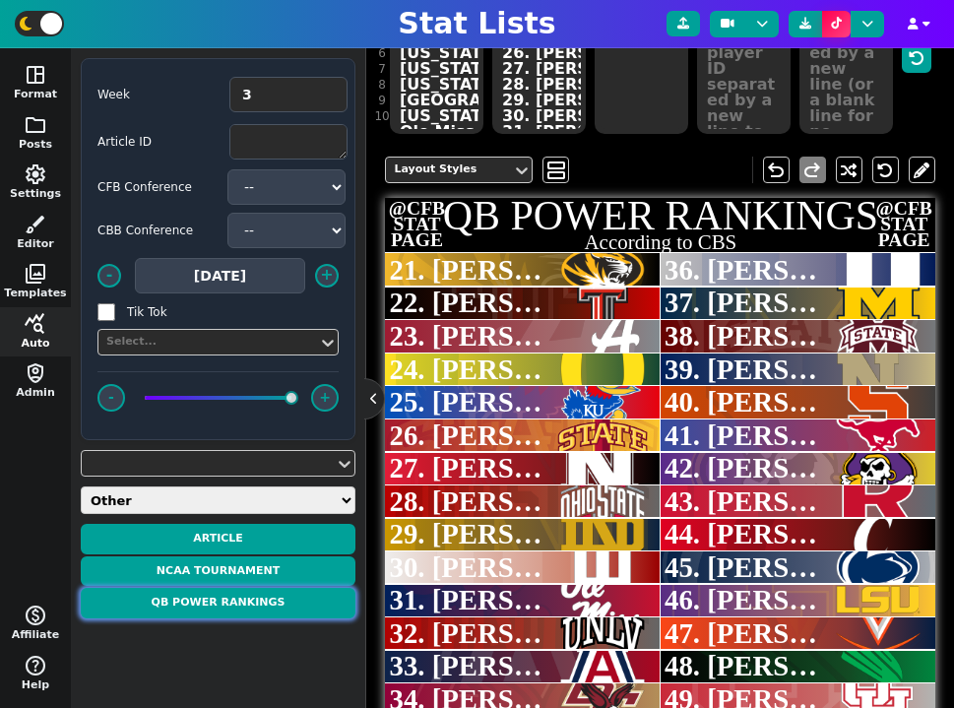
scroll to position [318, 0]
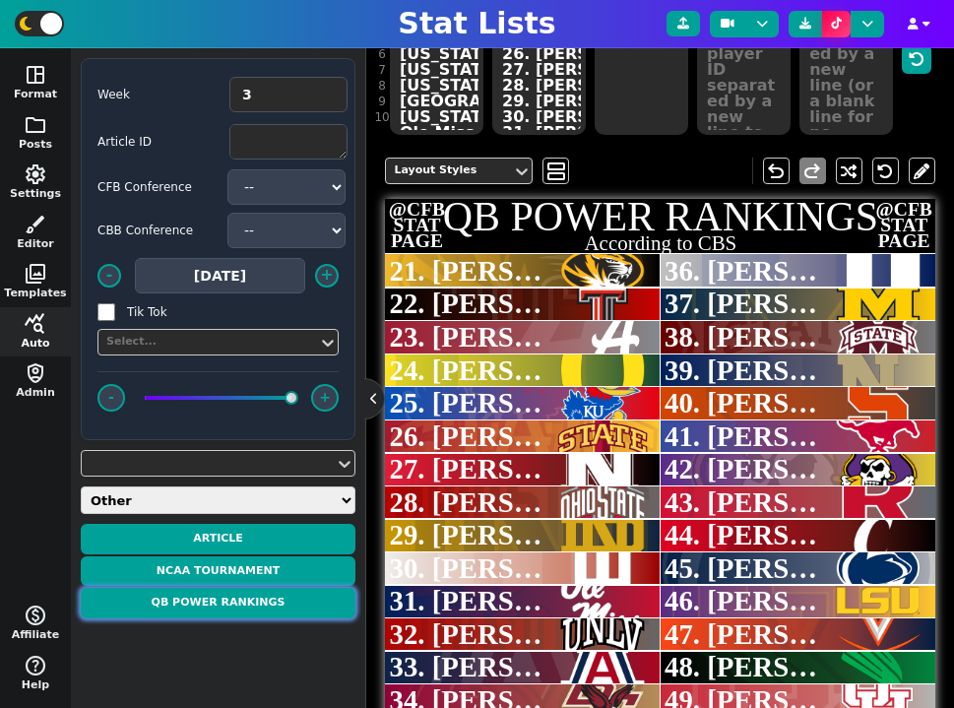
click at [247, 607] on button "QB Power Rankings" at bounding box center [218, 603] width 275 height 31
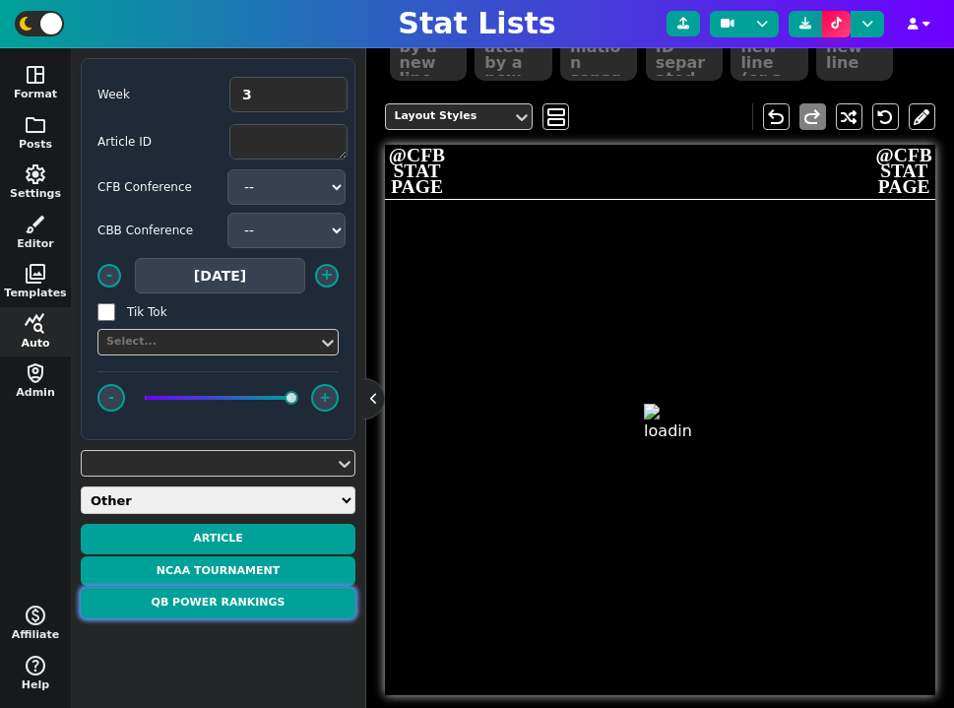
scroll to position [462, 0]
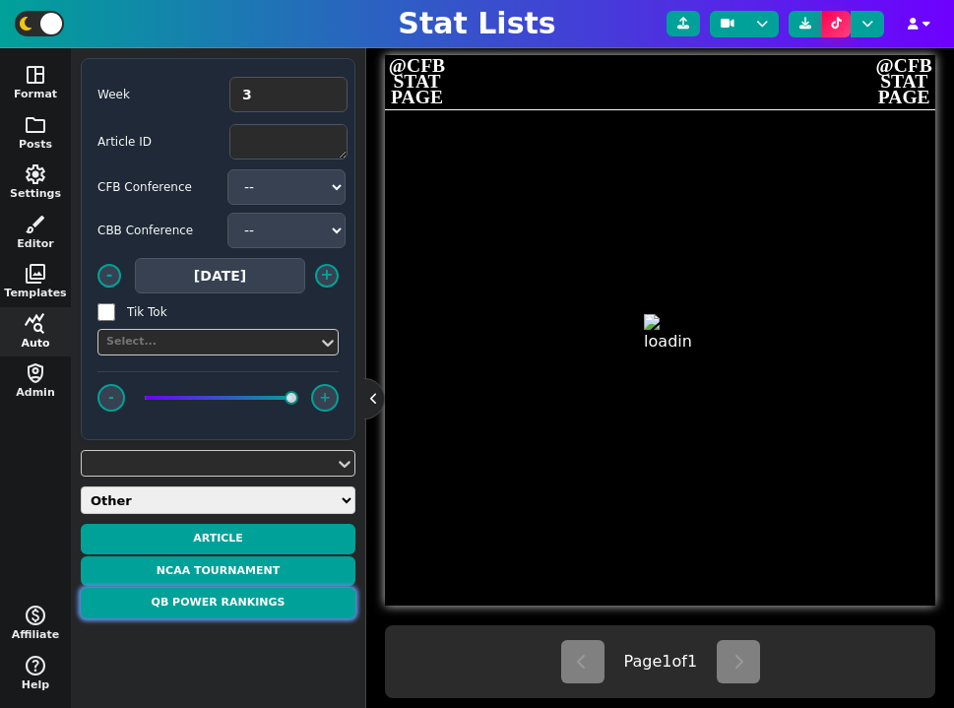
type textarea "QB POWER RANKINGS"
type textarea "According to CBS"
type textarea "[US_STATE] [US_STATE] Tech [GEOGRAPHIC_DATA] [US_STATE] A&M Vanderbilt [US_STAT…"
type textarea "1. John Mateer 2. Haynes King 3. Jake Retzlaff 4. Marcel Reed 5. Diego Pavia 6.…"
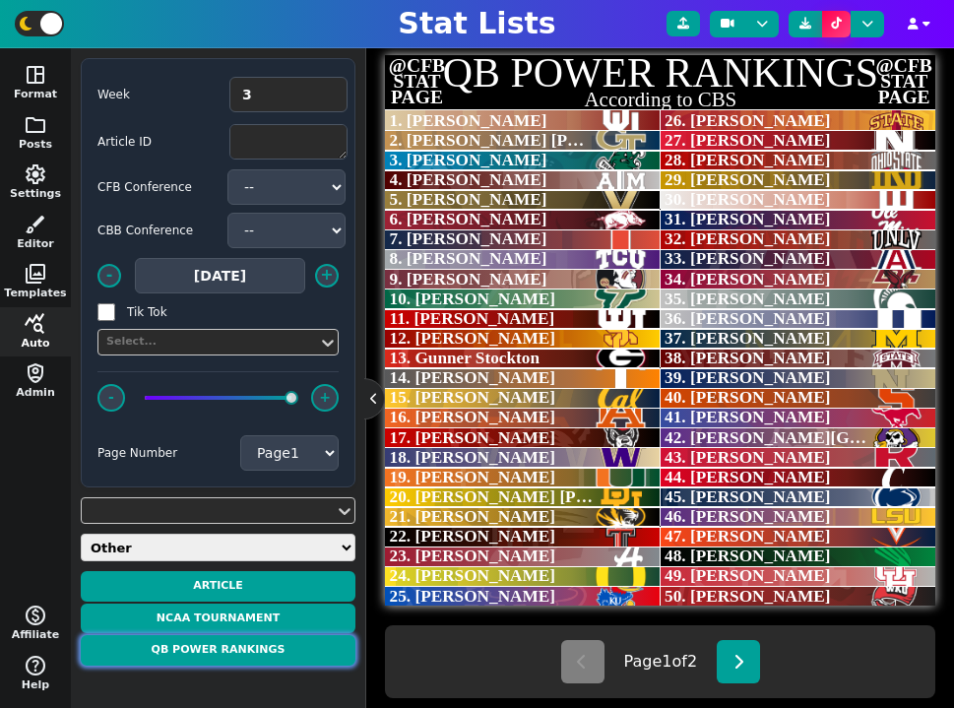
click at [241, 656] on button "QB Power Rankings" at bounding box center [218, 650] width 275 height 31
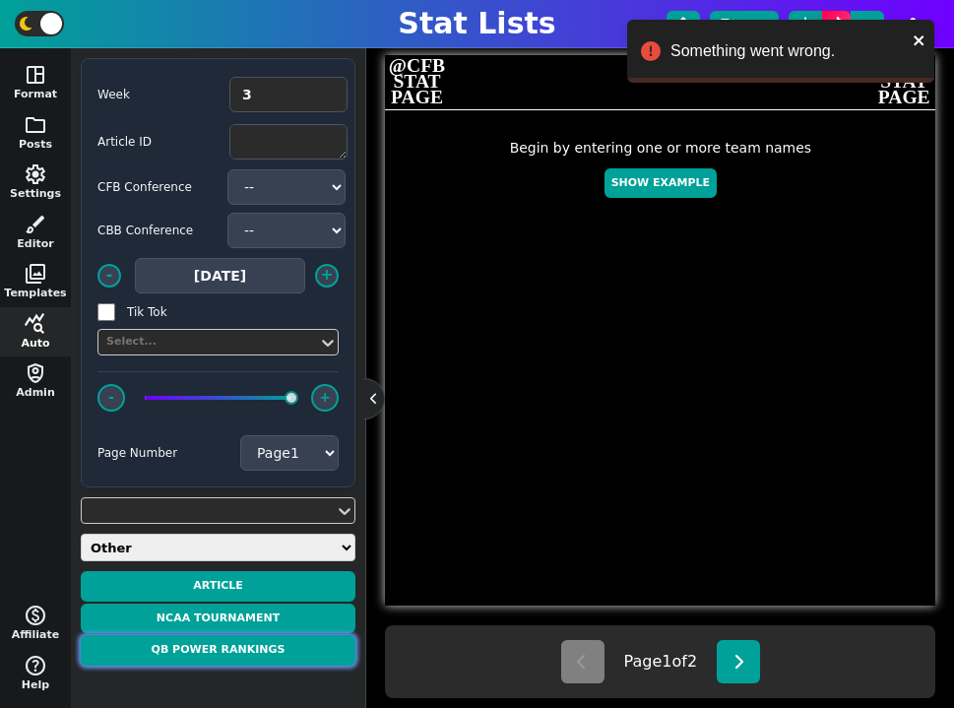
click at [278, 654] on button "QB Power Rankings" at bounding box center [218, 650] width 275 height 31
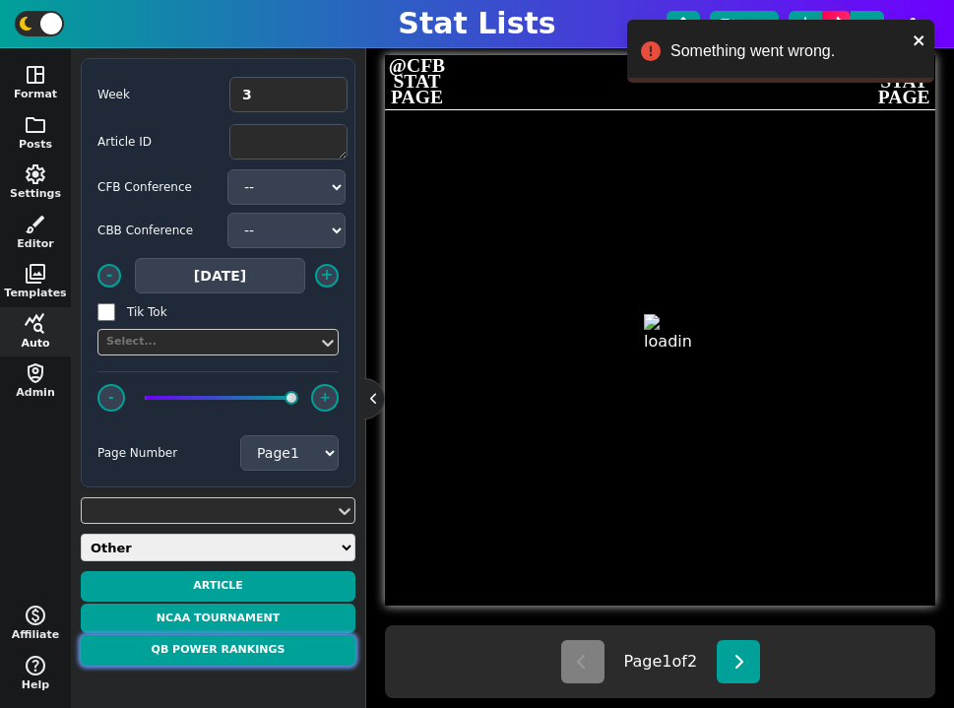
type textarea "QB POWER RANKINGS"
type textarea "According to CBS"
type textarea "[US_STATE] [US_STATE] Tech [GEOGRAPHIC_DATA] [US_STATE] A&M Vanderbilt [US_STAT…"
type textarea "John Mateer Haynes King Jake Retzlaff Marcel Reed Diego Pavia Taylen Green Luke…"
type textarea "null null null null null null null null null null null null null null null null…"
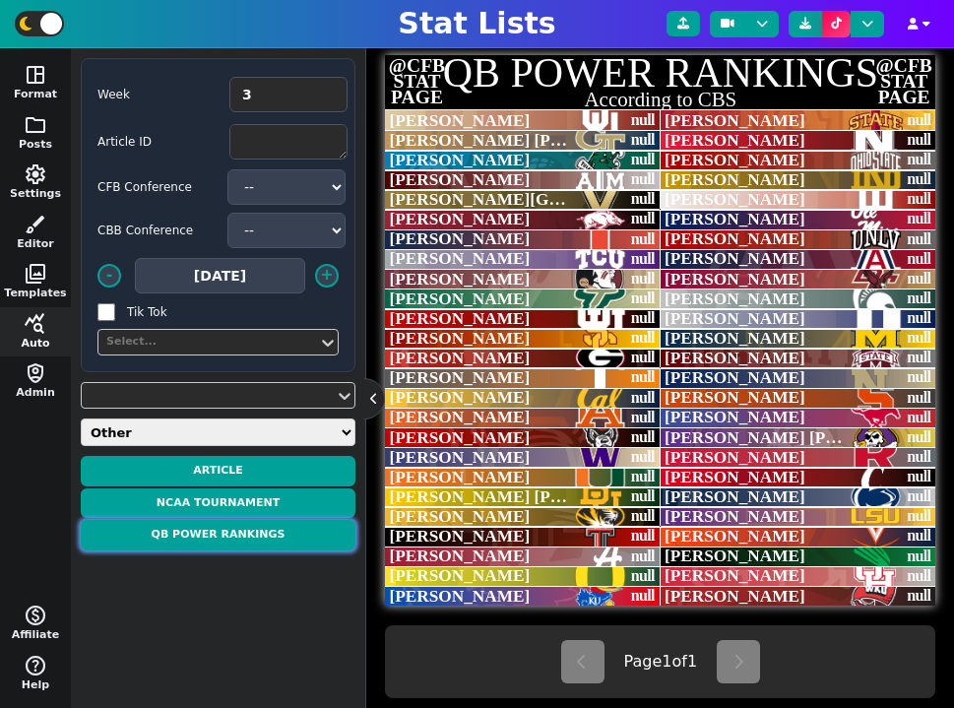
click at [281, 532] on button "QB Power Rankings" at bounding box center [218, 535] width 275 height 31
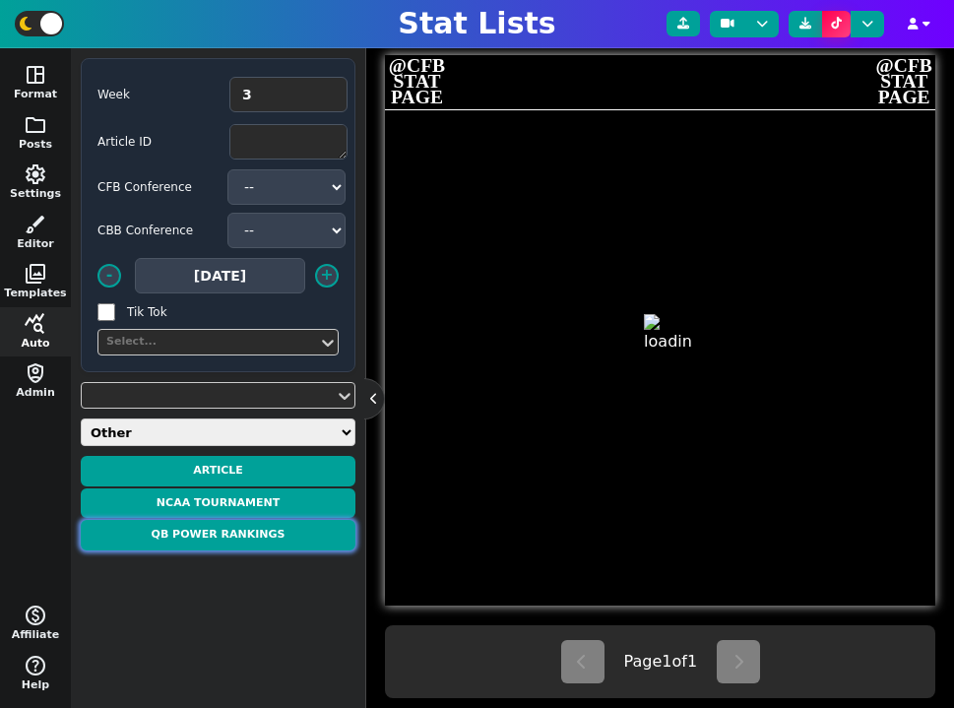
type textarea "QB POWER RANKINGS"
type textarea "According to CBS"
type textarea "[US_STATE] [US_STATE] Tech [GEOGRAPHIC_DATA] [US_STATE] A&M Vanderbilt [US_STAT…"
type textarea "John Mateer Haynes King Jake Retzlaff Marcel Reed Diego Pavia Taylen Green Luke…"
type textarea "1 10 23 20 12 22 4 5 6 2 11 14 44 37 46 9 26 13 16 3"
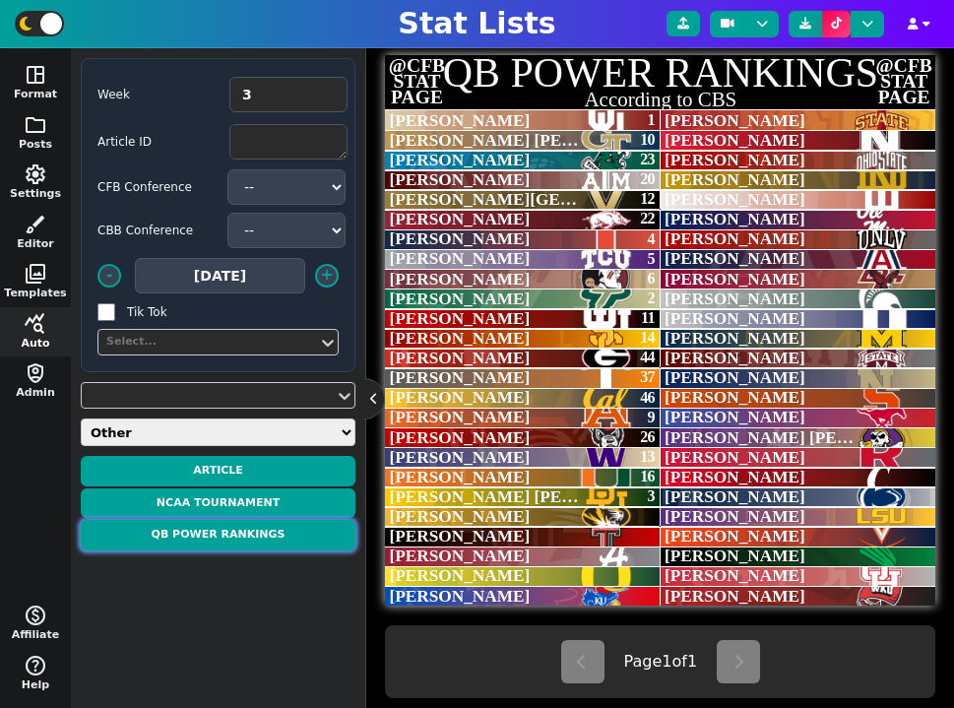
click at [281, 538] on button "QB Power Rankings" at bounding box center [218, 535] width 275 height 31
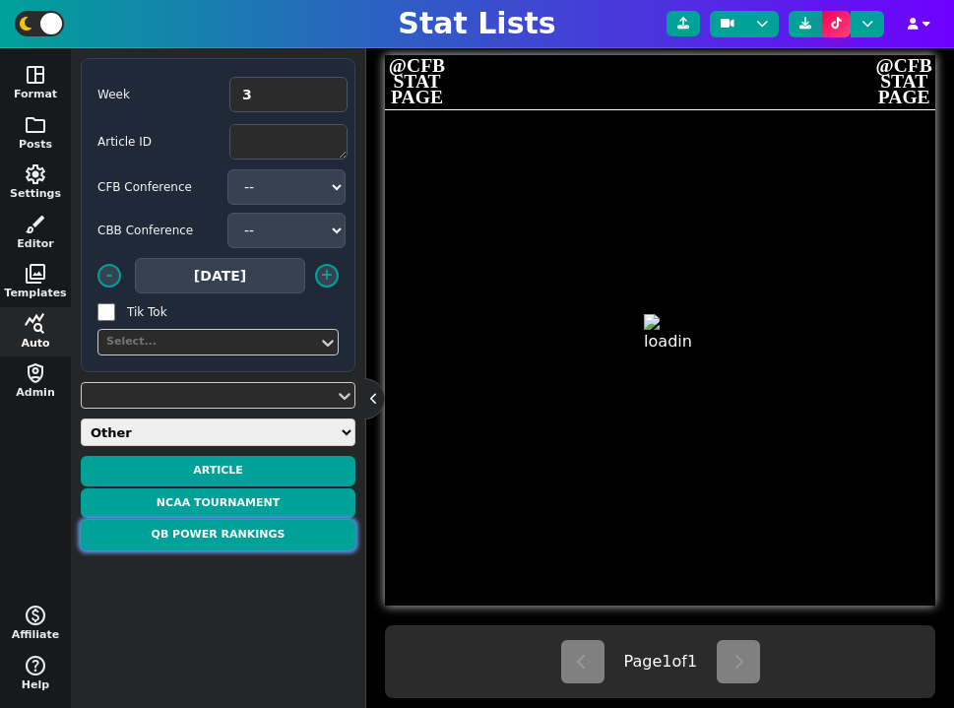
type textarea "QB POWER RANKINGS"
type textarea "According to CBS"
type textarea "[US_STATE] [US_STATE] Tech [GEOGRAPHIC_DATA] [US_STATE] A&M Vanderbilt [US_STAT…"
type textarea "2. John Mateer 4. Haynes King 6. Jake Retzlaff 8. Marcel Reed 10. Diego Pavia 1…"
type textarea "1 10 23 20 12 22 4 5 6 2 11 14 44 37 46 9 26 13 16 3 8 25 34 15 19 17 28 7 40 3…"
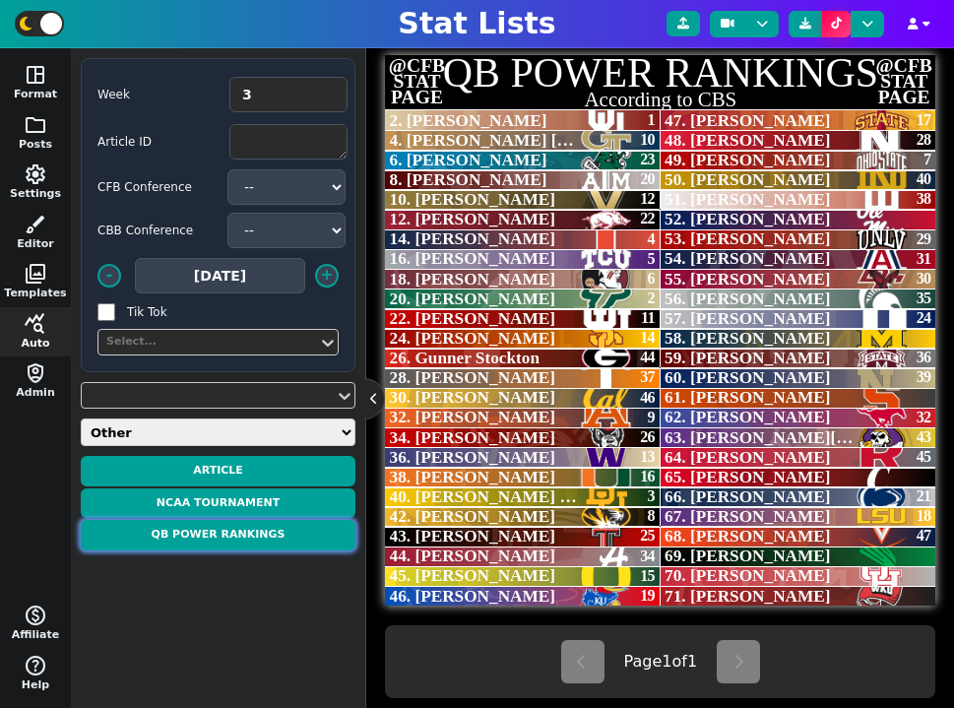
scroll to position [487, 0]
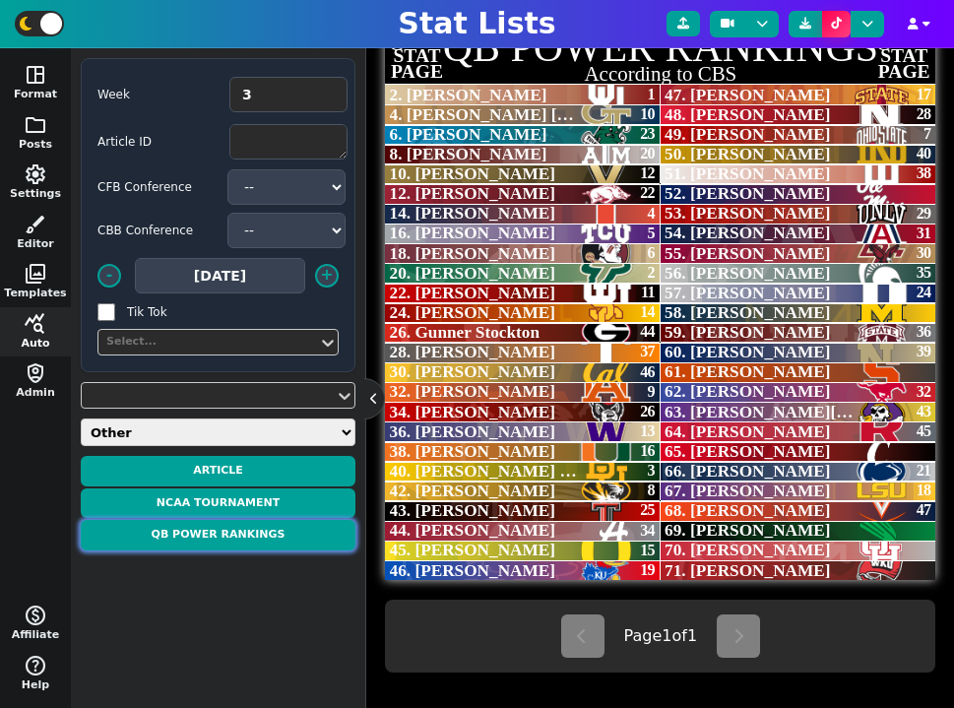
click at [258, 530] on button "QB Power Rankings" at bounding box center [218, 535] width 275 height 31
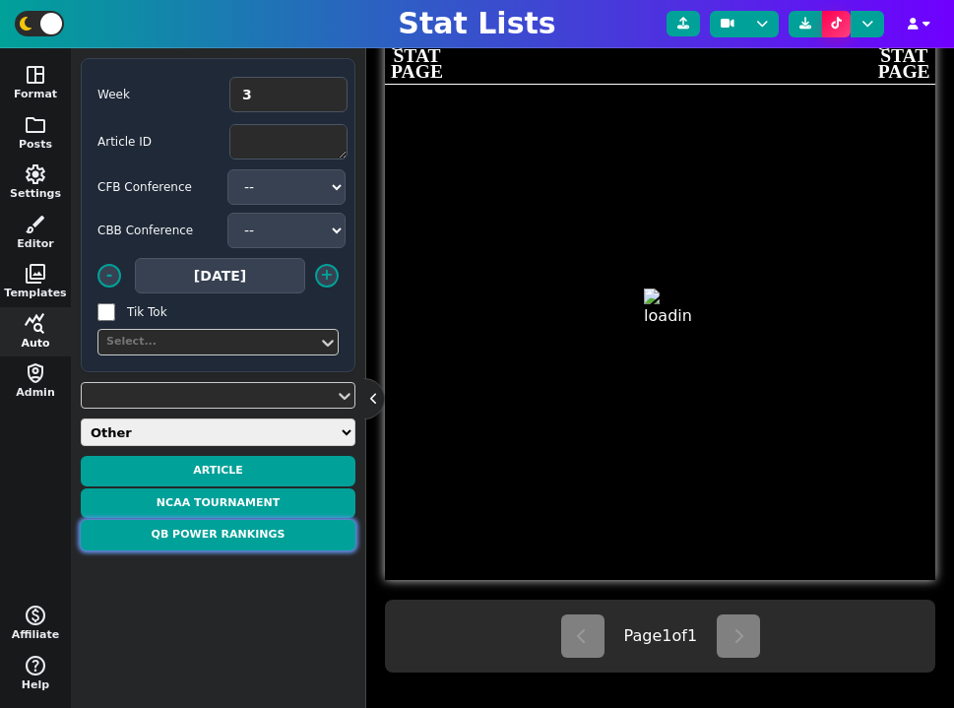
type textarea "QB POWER RANKINGS"
type textarea "According to CBS"
type textarea "[US_STATE] [US_STATE] Tech [GEOGRAPHIC_DATA] [US_STATE] A&M Vanderbilt [US_STAT…"
type textarea "2. John Mateer 3. Haynes King 4. Jake Retzlaff 5. Marcel Reed 6. Diego Pavia 7.…"
type textarea "1 10 23 20 12 22 4 5 6 2 11 14 44 37 46 9 26 13 16 3 8 25 34 15 19 17 28 7 40 3…"
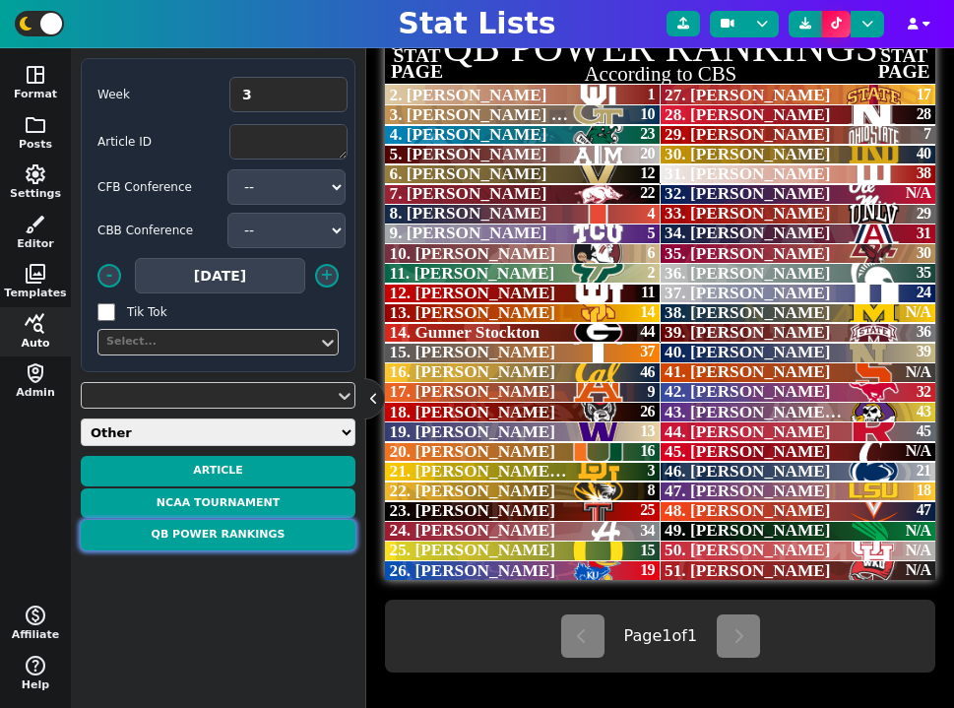
scroll to position [475, 0]
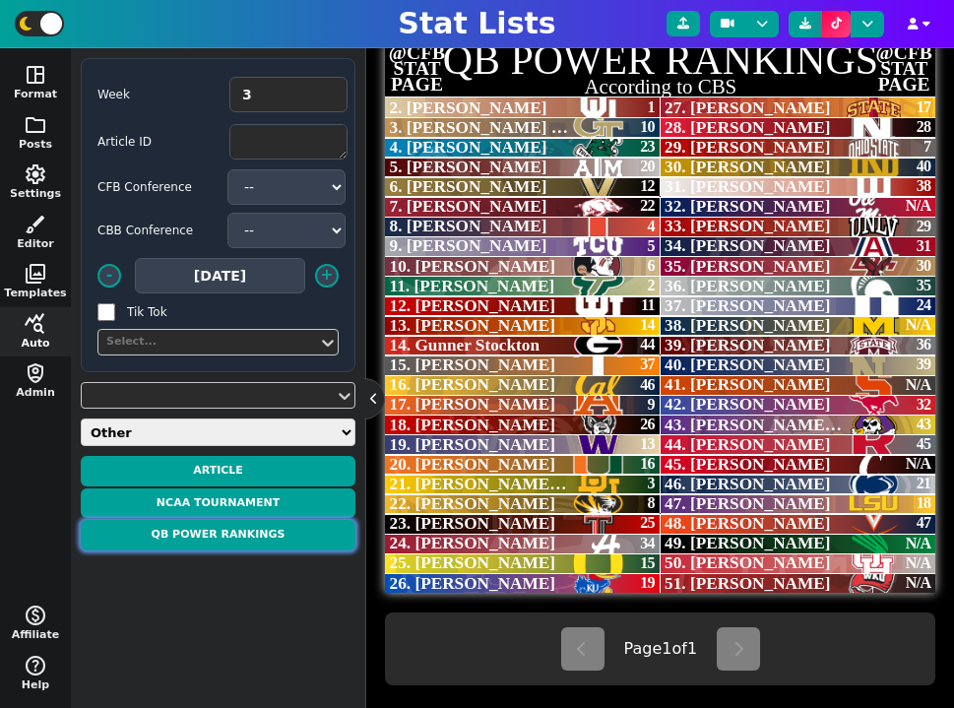
click at [286, 533] on button "QB Power Rankings" at bounding box center [218, 535] width 275 height 31
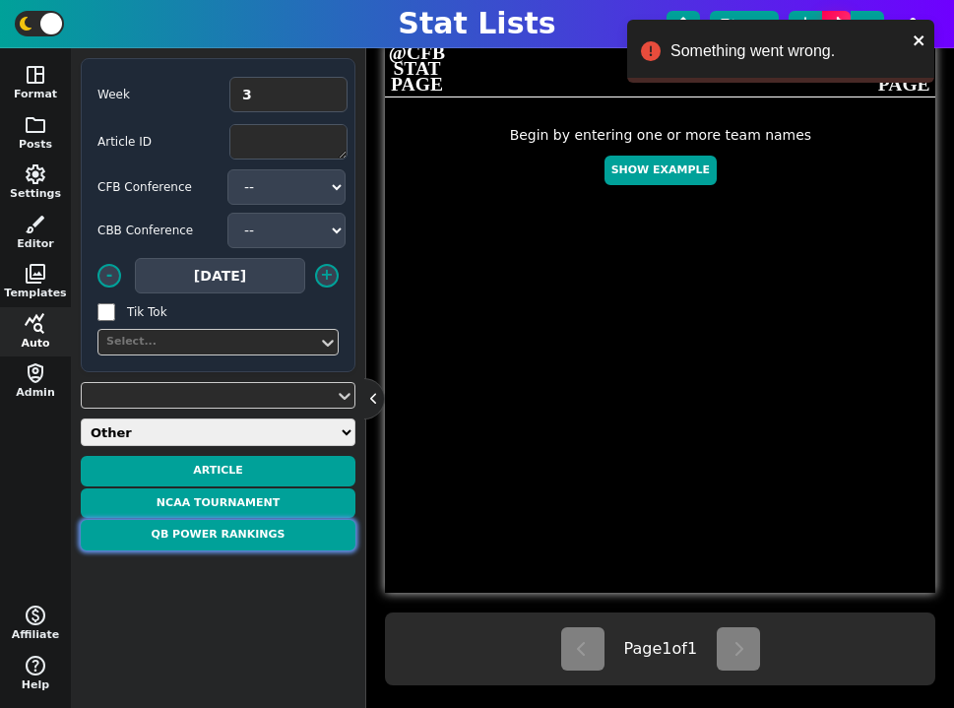
click at [248, 529] on button "QB Power Rankings" at bounding box center [218, 535] width 275 height 31
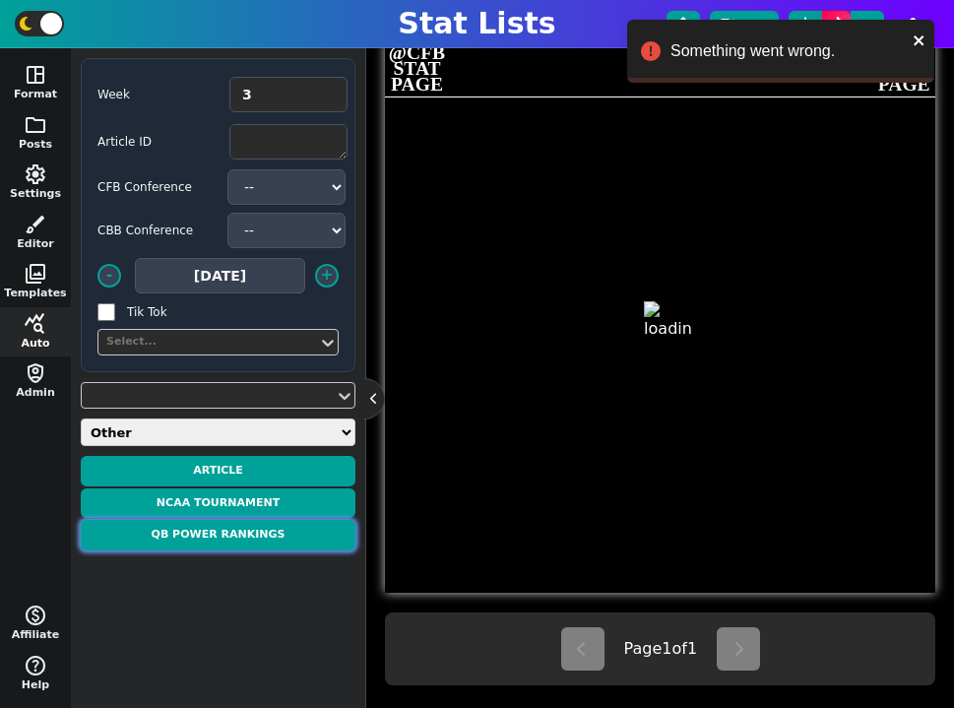
type textarea "QB POWER RANKINGS"
type textarea "According to CBS"
type textarea "[US_STATE] [US_STATE] Tech [GEOGRAPHIC_DATA] [US_STATE] A&M Vanderbilt [US_STAT…"
type textarea "2. John Mateer (1) 3. Haynes King (10) 4. Jake Retzlaff (23) 5. Marcel Reed (20…"
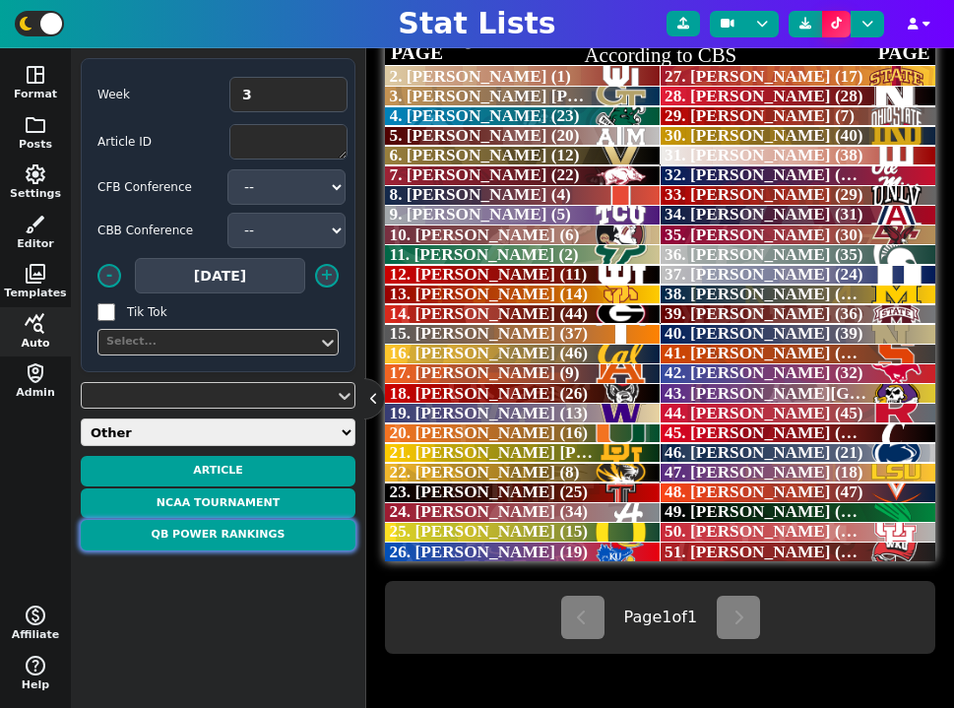
scroll to position [487, 0]
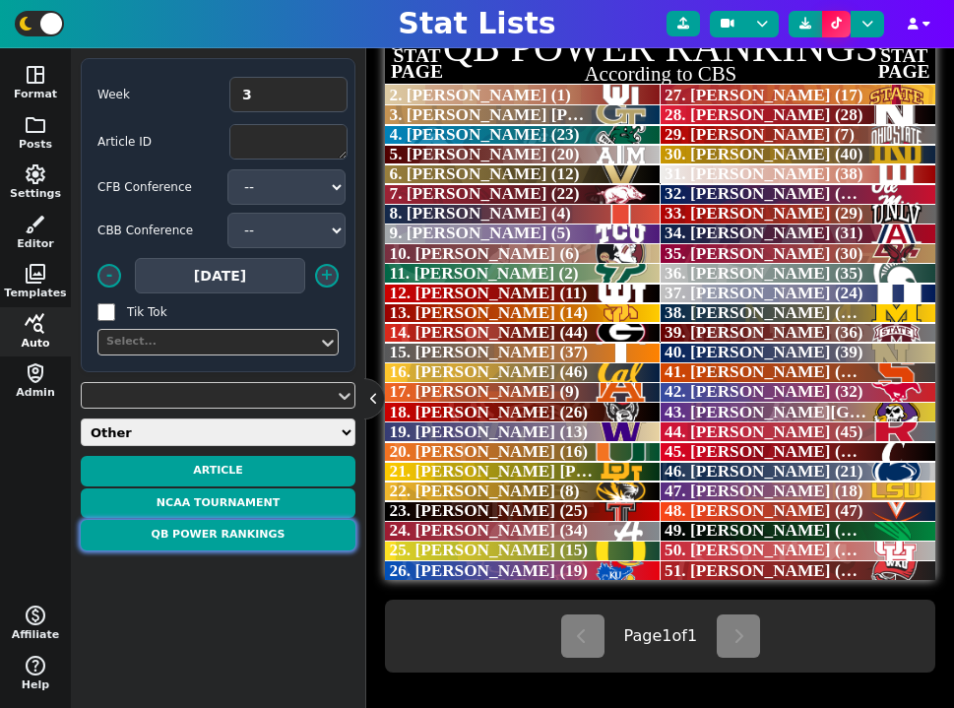
click at [229, 541] on button "QB Power Rankings" at bounding box center [218, 535] width 275 height 31
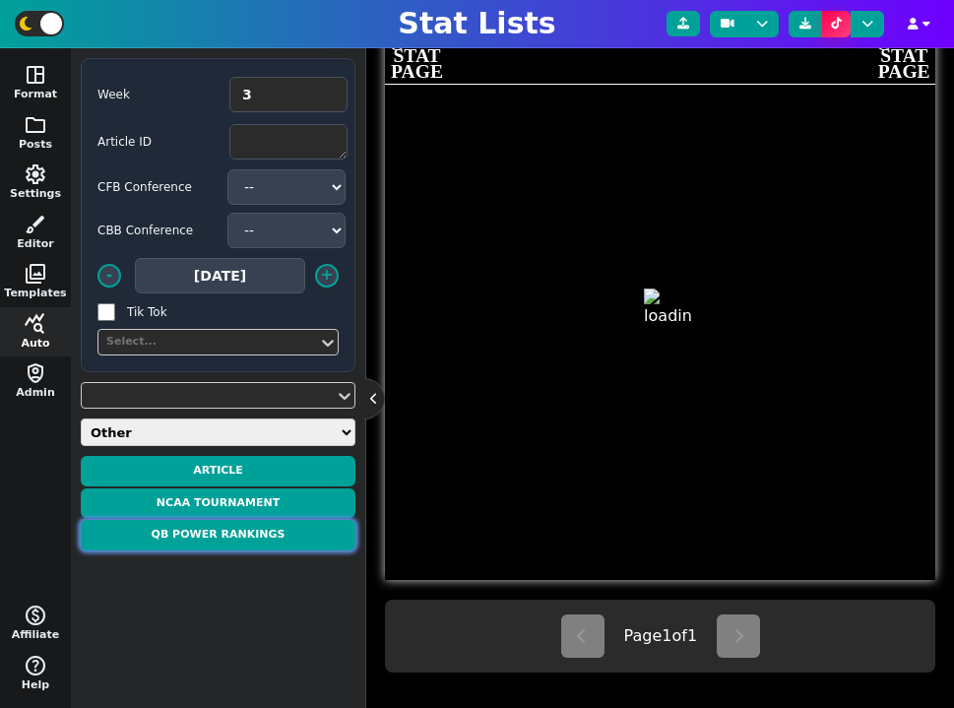
type textarea "QB POWER RANKINGS"
type textarea "According to CBS"
type textarea "[US_STATE] [US_STATE] Tech [GEOGRAPHIC_DATA] [US_STATE] A&M Vanderbilt [US_STAT…"
type textarea "1. [PERSON_NAME] (1) 2. [PERSON_NAME] [PERSON_NAME] (10) 3. [PERSON_NAME] (23) …"
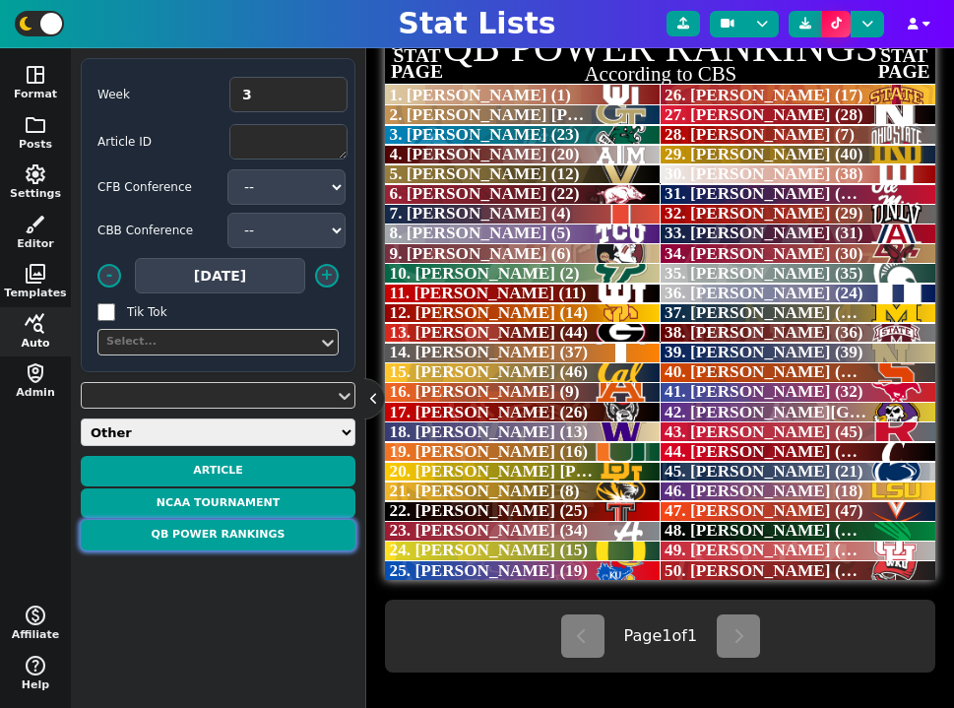
click at [290, 532] on button "QB Power Rankings" at bounding box center [218, 535] width 275 height 31
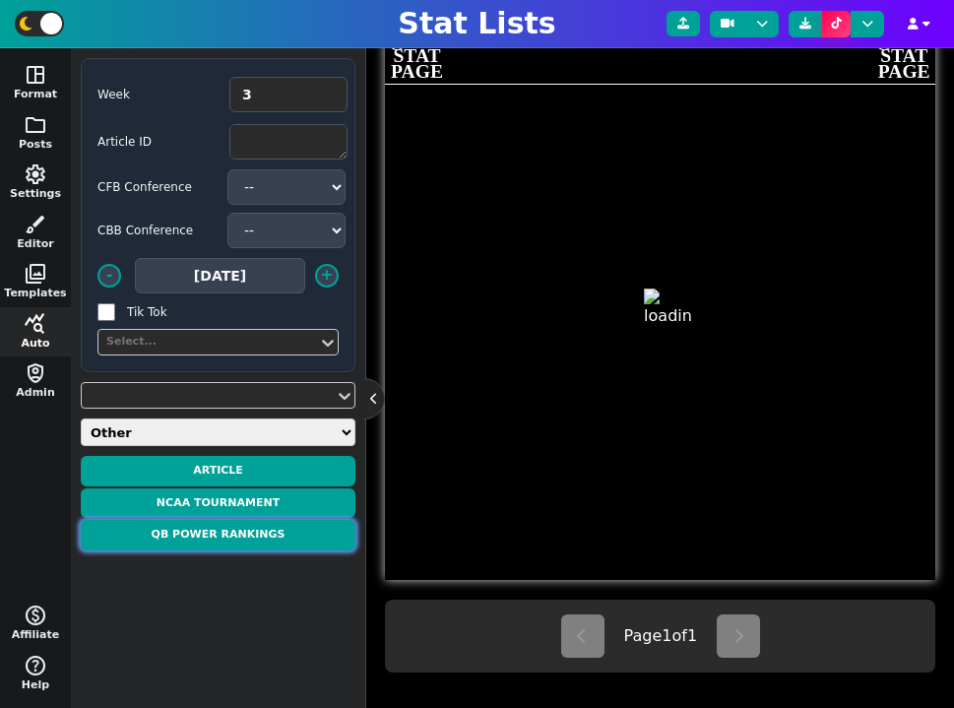
type textarea "QB POWER RANKINGS"
type textarea "According to CBS"
type textarea "[US_STATE] [US_STATE] Tech [GEOGRAPHIC_DATA] [US_STATE] A&M Vanderbilt [US_STAT…"
type textarea "1. [PERSON_NAME] (1) 2. [PERSON_NAME] [PERSON_NAME] (10) 3. [PERSON_NAME] (23) …"
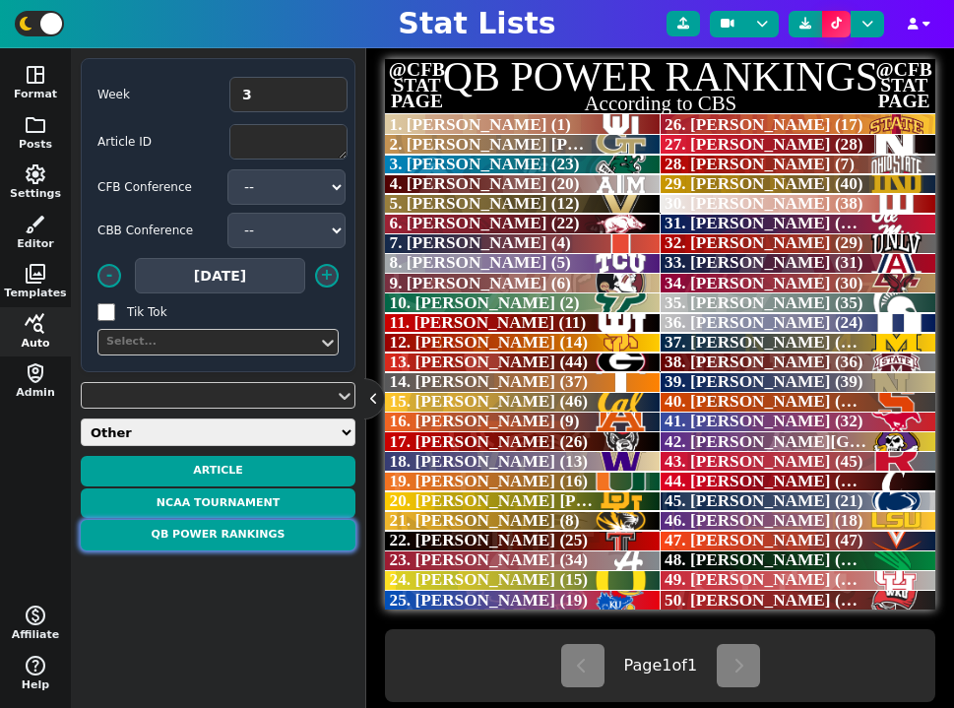
scroll to position [454, 0]
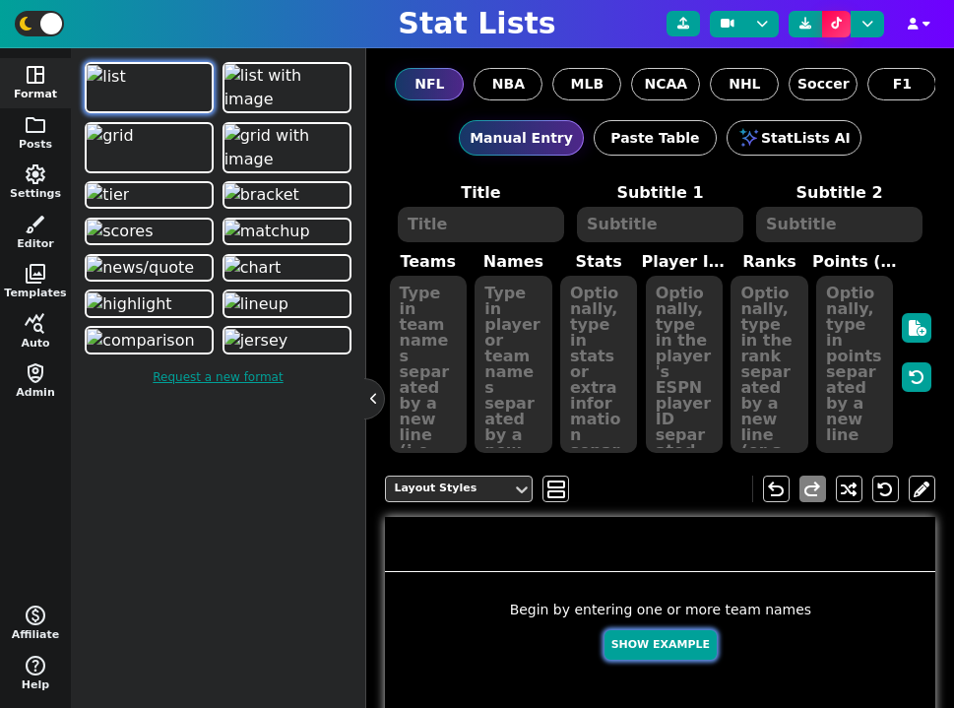
click at [651, 650] on button "Show Example" at bounding box center [661, 645] width 112 height 31
type textarea "Example Post"
type textarea "Random"
type textarea "GB KC MIA SF DET HOU BUF TB JAX DAL"
type textarea "[PERSON_NAME] [PERSON_NAME] [PERSON_NAME] [PERSON_NAME] [PERSON_NAME] [PERSON_N…"
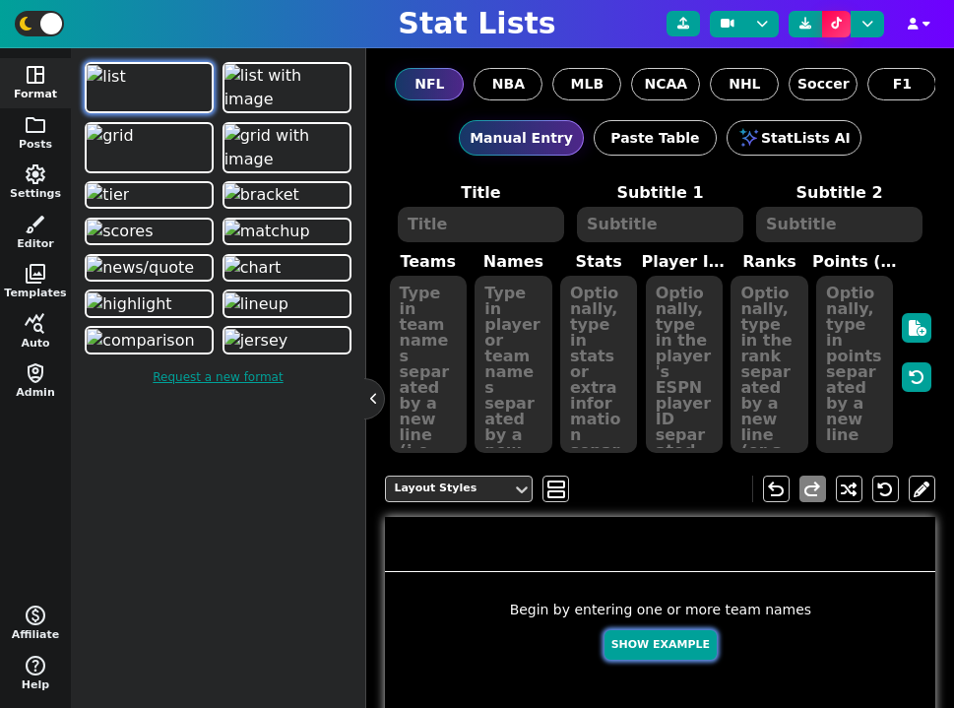
type textarea "700 692 633 552 437 341 245 227 143 132"
type textarea "4036378 3139477 4241479 4361741 3046779 4432577 3918298 3052587 4360310 2577417"
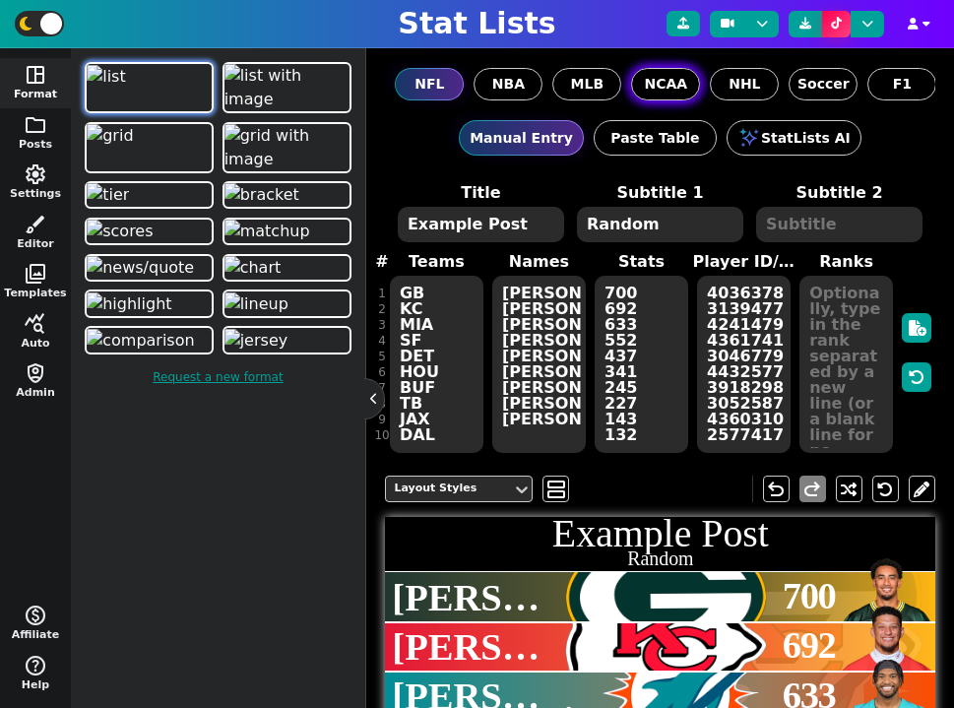
click at [664, 87] on span "NCAA" at bounding box center [666, 84] width 43 height 21
click at [0, 0] on input "NCAA" at bounding box center [0, 0] width 0 height 0
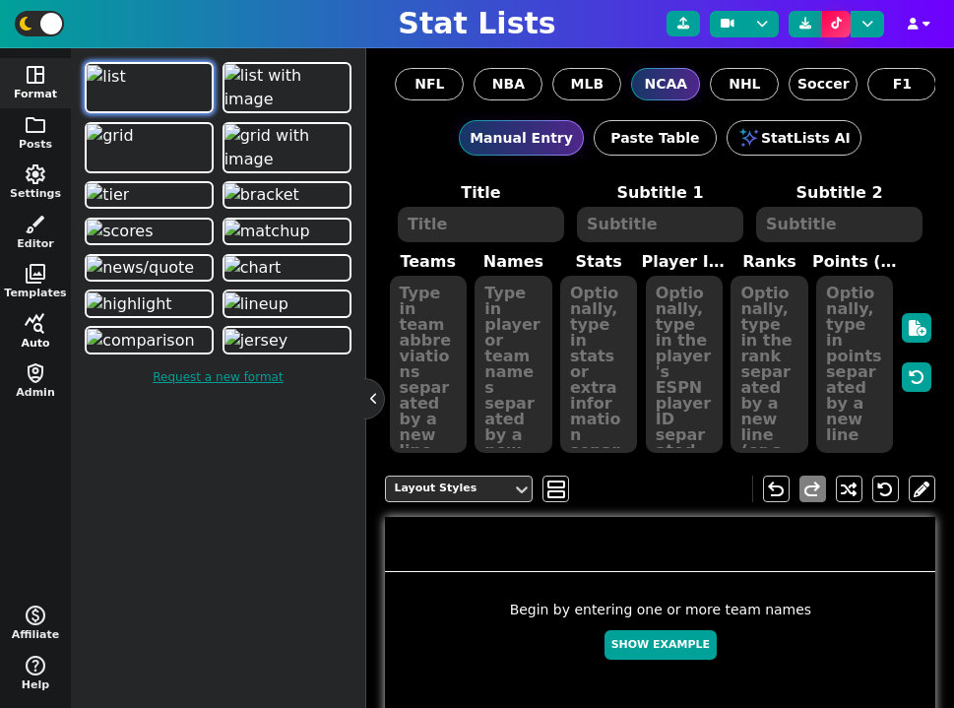
click at [41, 337] on button "query_stats Auto" at bounding box center [35, 332] width 71 height 50
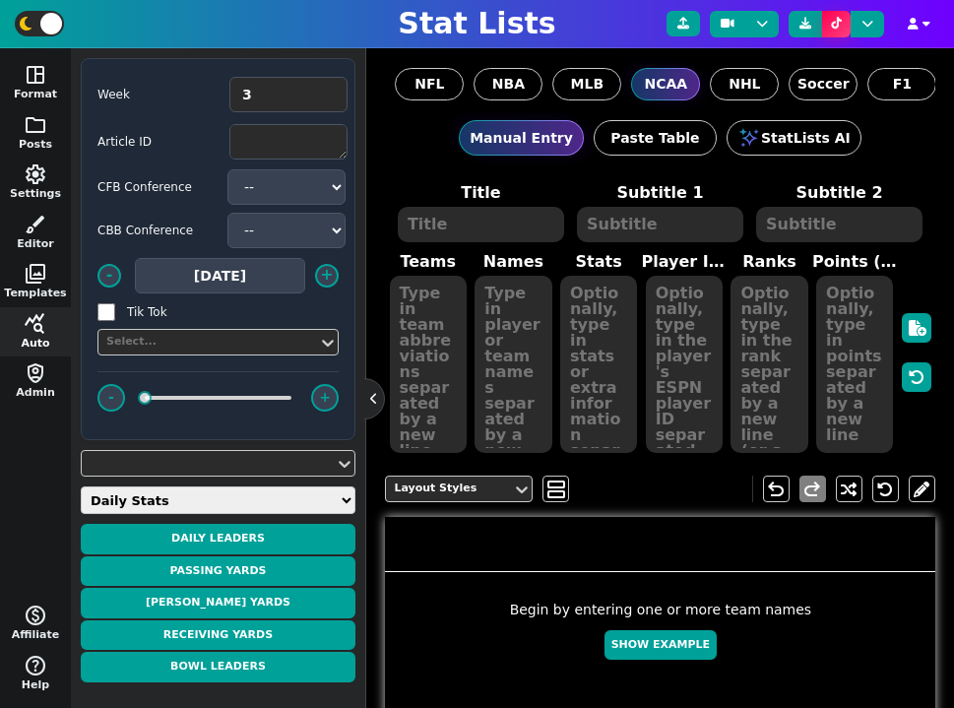
click at [202, 499] on select "Daily Stats QB Stats RB Stats WR Stats TE Stats IDP Stats Other Stats Team Stat…" at bounding box center [218, 500] width 275 height 28
select select "other"
click at [81, 486] on select "Daily Stats QB Stats RB Stats WR Stats TE Stats IDP Stats Other Stats Team Stat…" at bounding box center [218, 500] width 275 height 28
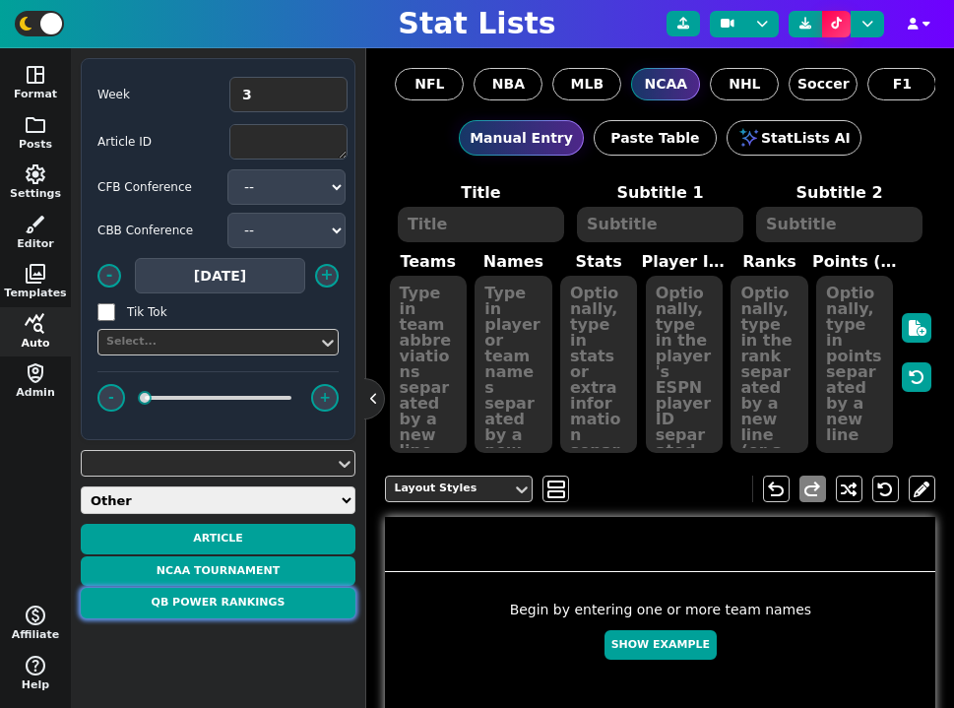
click at [247, 610] on button "QB Power Rankings" at bounding box center [218, 603] width 275 height 31
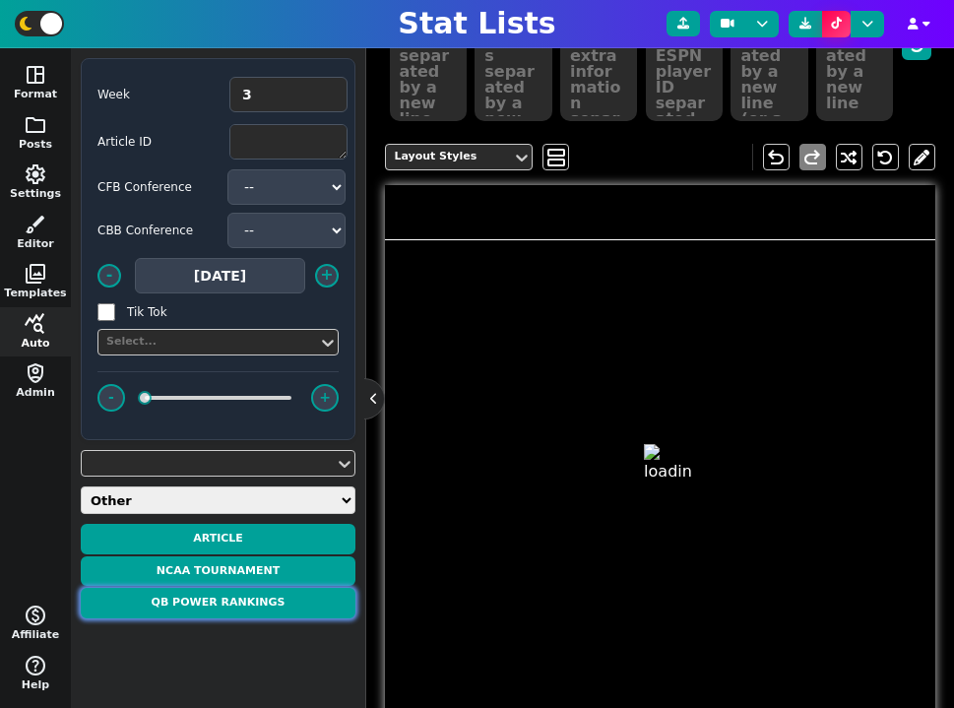
type textarea "QB POWER RANKINGS"
type textarea "According to CBS"
type textarea "[US_STATE] [US_STATE] Tech [GEOGRAPHIC_DATA] [US_STATE] A&M Vanderbilt [US_STAT…"
type textarea "1. [PERSON_NAME] (1) 2. [PERSON_NAME] [PERSON_NAME] (10) 3. [PERSON_NAME] (23) …"
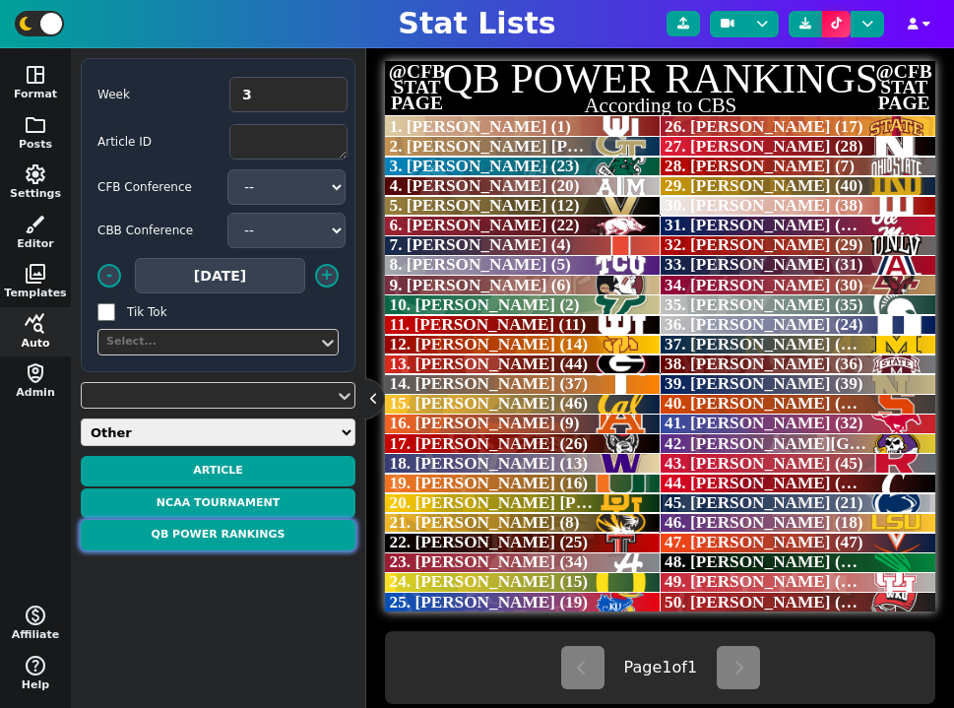
scroll to position [474, 0]
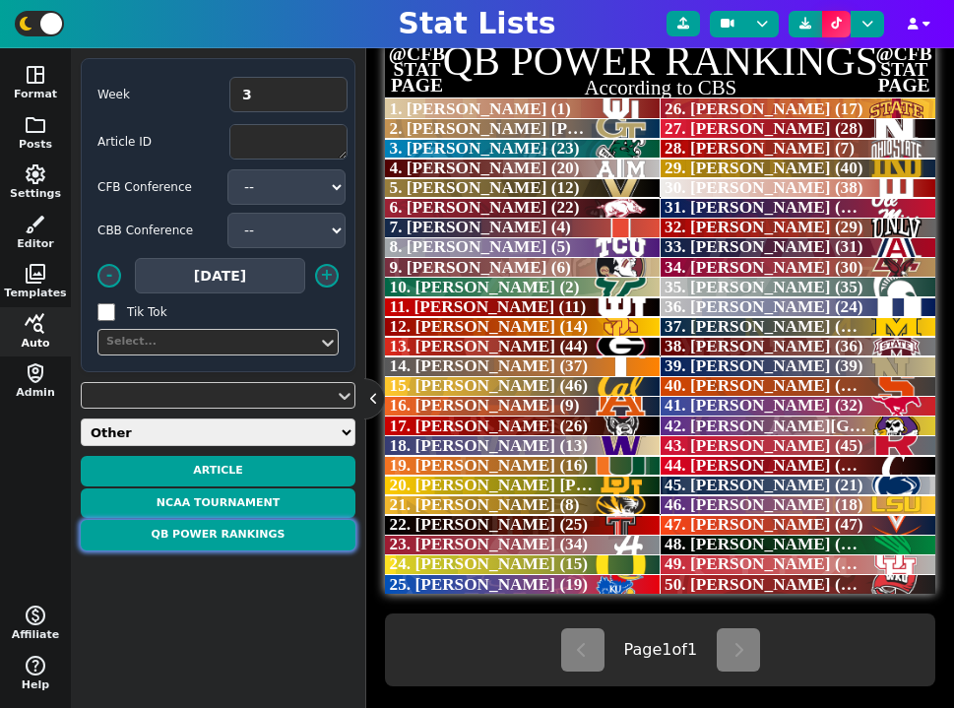
click at [273, 538] on button "QB Power Rankings" at bounding box center [218, 535] width 275 height 31
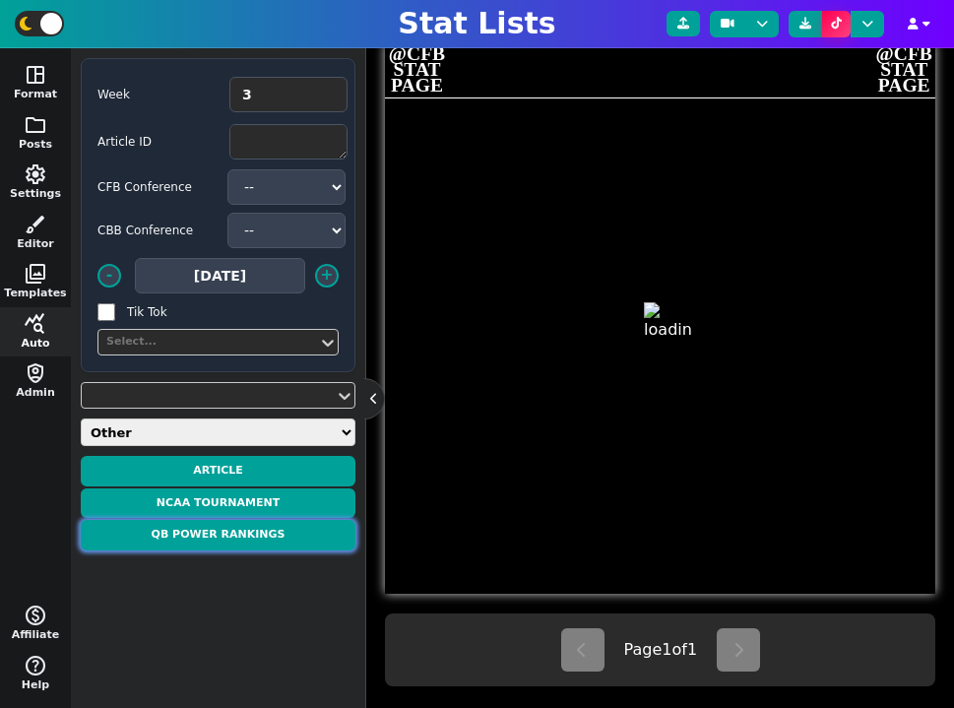
type textarea "QB POWER RANKINGS"
type textarea "According to CBS"
type textarea "[US_STATE] [US_STATE] Tech [GEOGRAPHIC_DATA] [US_STATE] A&M Vanderbilt [US_STAT…"
type textarea "1. [PERSON_NAME] (1) 2. [PERSON_NAME] [PERSON_NAME] (10) 3. [PERSON_NAME] (23) …"
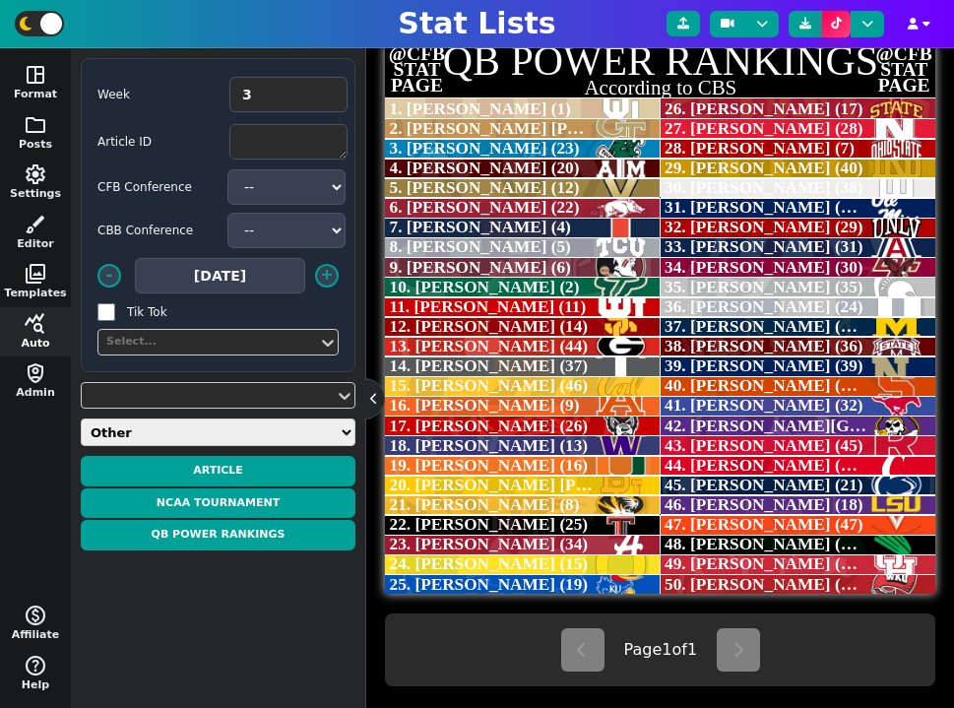
click at [236, 597] on span "Week 3 Article ID CFB Conference -- ACC American Big 12 Big Ten C-USA Independe…" at bounding box center [218, 378] width 275 height 640
click at [239, 533] on button "QB Power Rankings" at bounding box center [218, 535] width 275 height 31
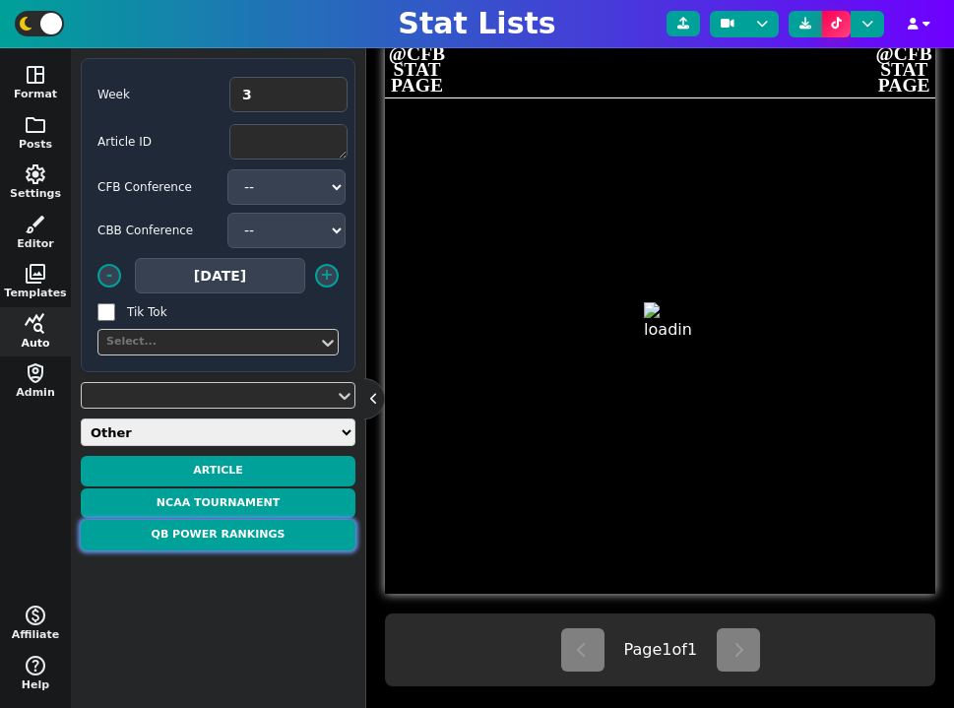
type textarea "QB POWER RANKINGS"
type textarea "According to CBS"
type textarea "[US_STATE] [US_STATE] Tech [GEOGRAPHIC_DATA] [US_STATE] A&M Vanderbilt [US_STAT…"
type textarea "1. [PERSON_NAME] (1) 2. [PERSON_NAME] [PERSON_NAME] (10) 3. [PERSON_NAME] (23) …"
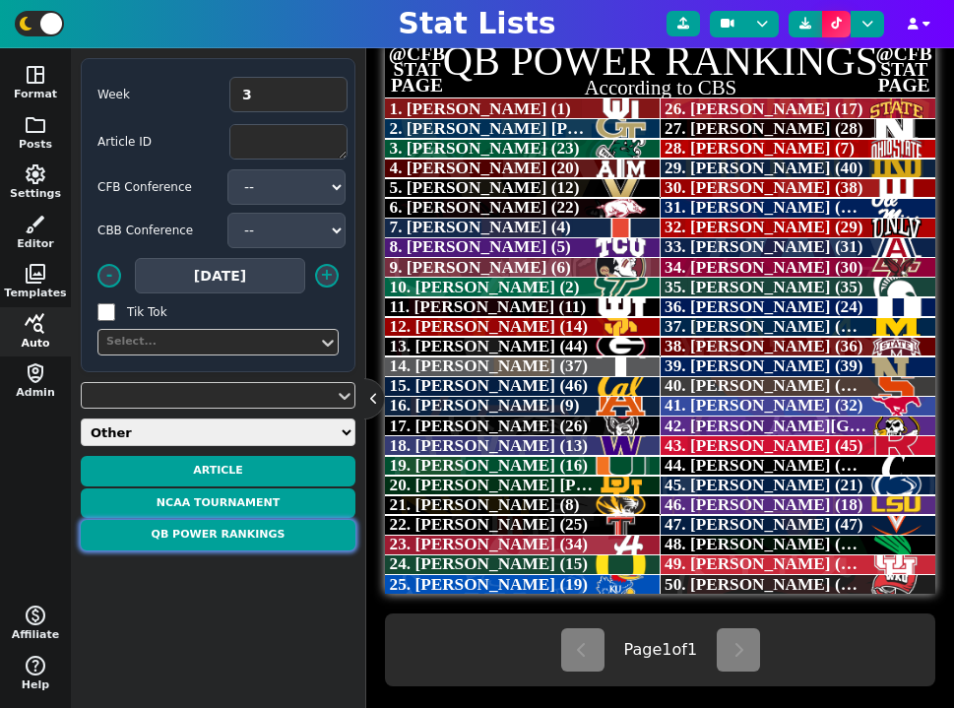
scroll to position [506, 0]
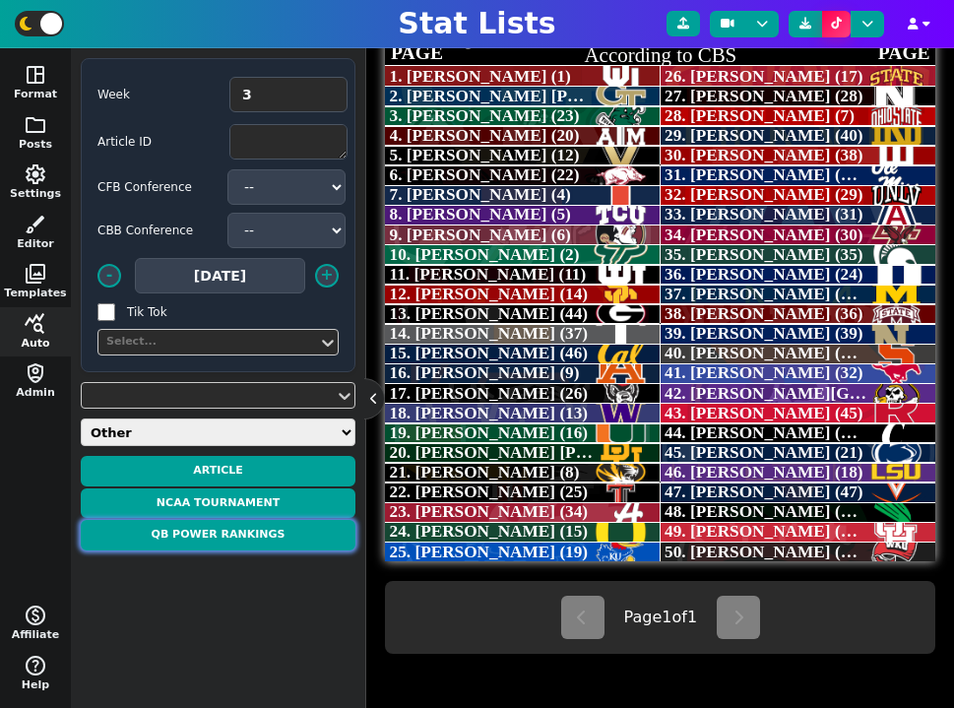
click at [237, 534] on button "QB Power Rankings" at bounding box center [218, 535] width 275 height 31
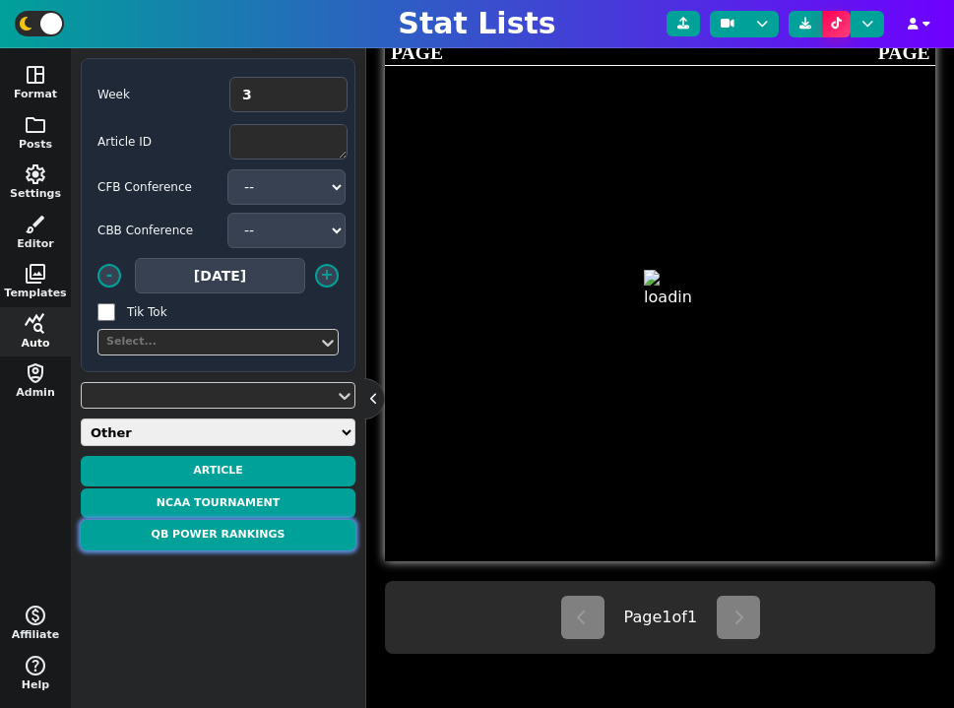
type textarea "QB POWER RANKINGS"
type textarea "According to CBS"
type textarea "[US_STATE] [US_STATE] Tech [GEOGRAPHIC_DATA] [US_STATE] A&M Vanderbilt [US_STAT…"
type textarea "1. [PERSON_NAME] (1) 2. [PERSON_NAME] [PERSON_NAME] (10) 3. [PERSON_NAME] (23) …"
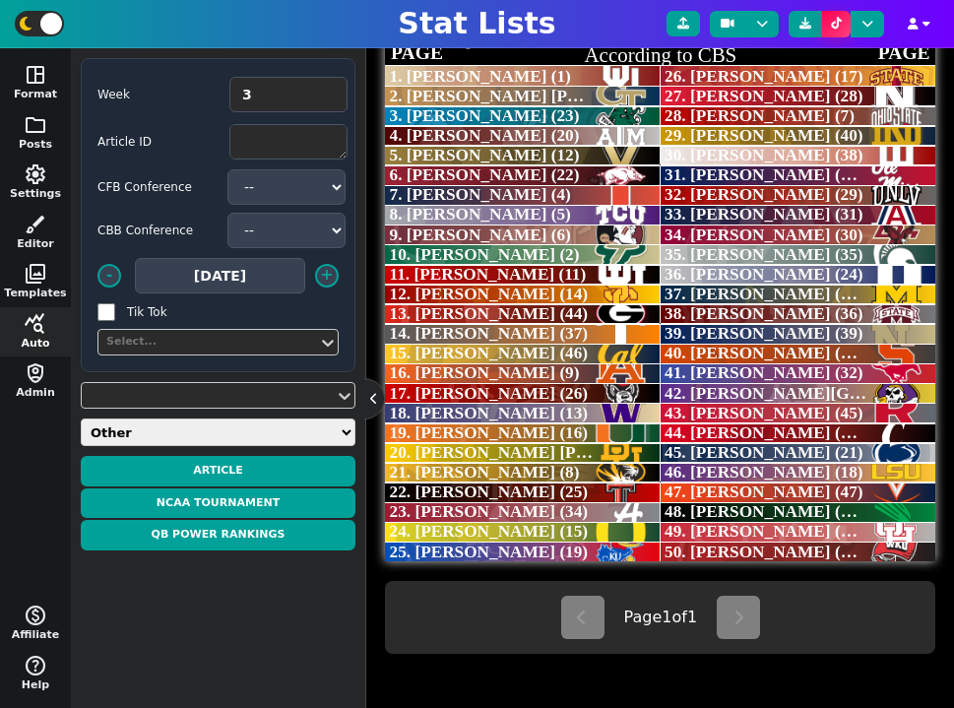
scroll to position [0, 0]
